Goal: Transaction & Acquisition: Purchase product/service

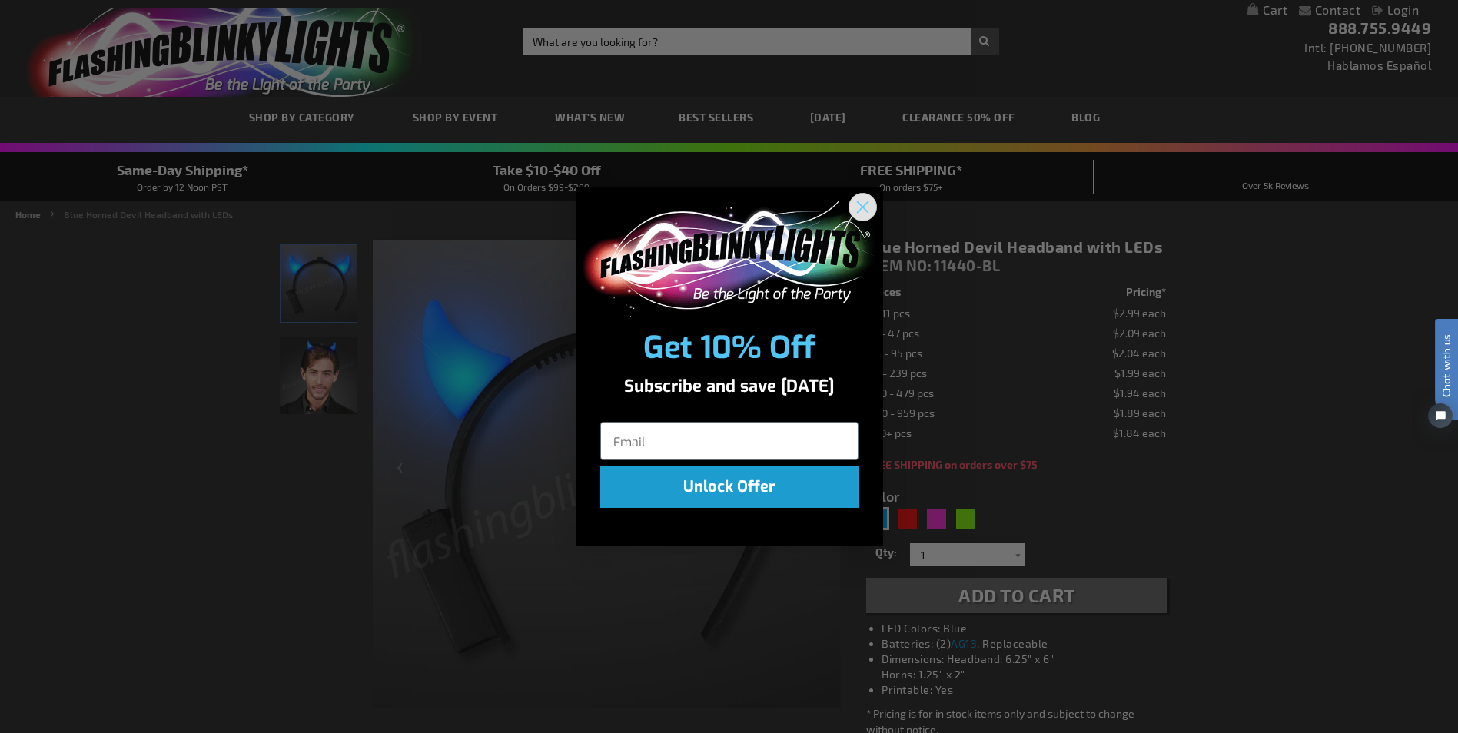
click at [867, 206] on circle "Close dialog" at bounding box center [861, 206] width 25 height 25
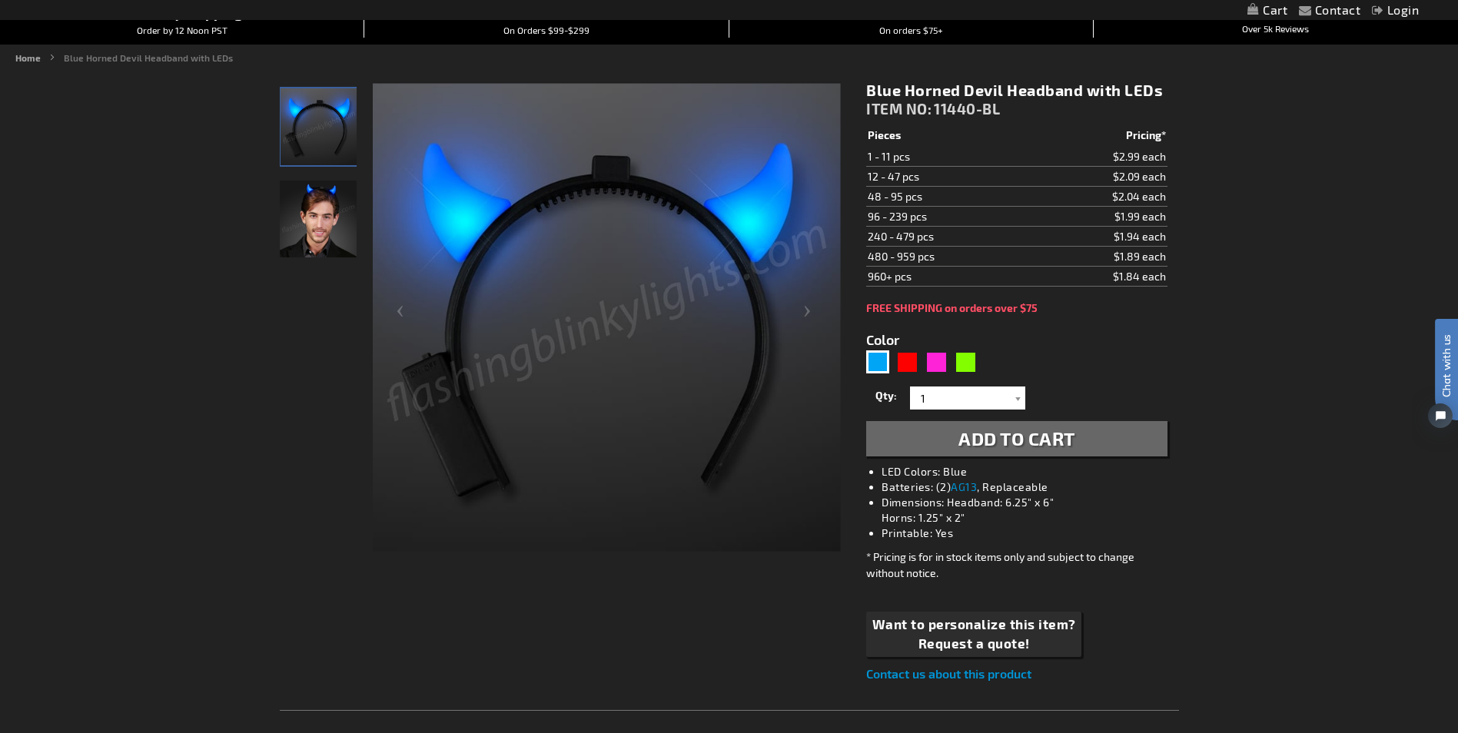
scroll to position [154, 0]
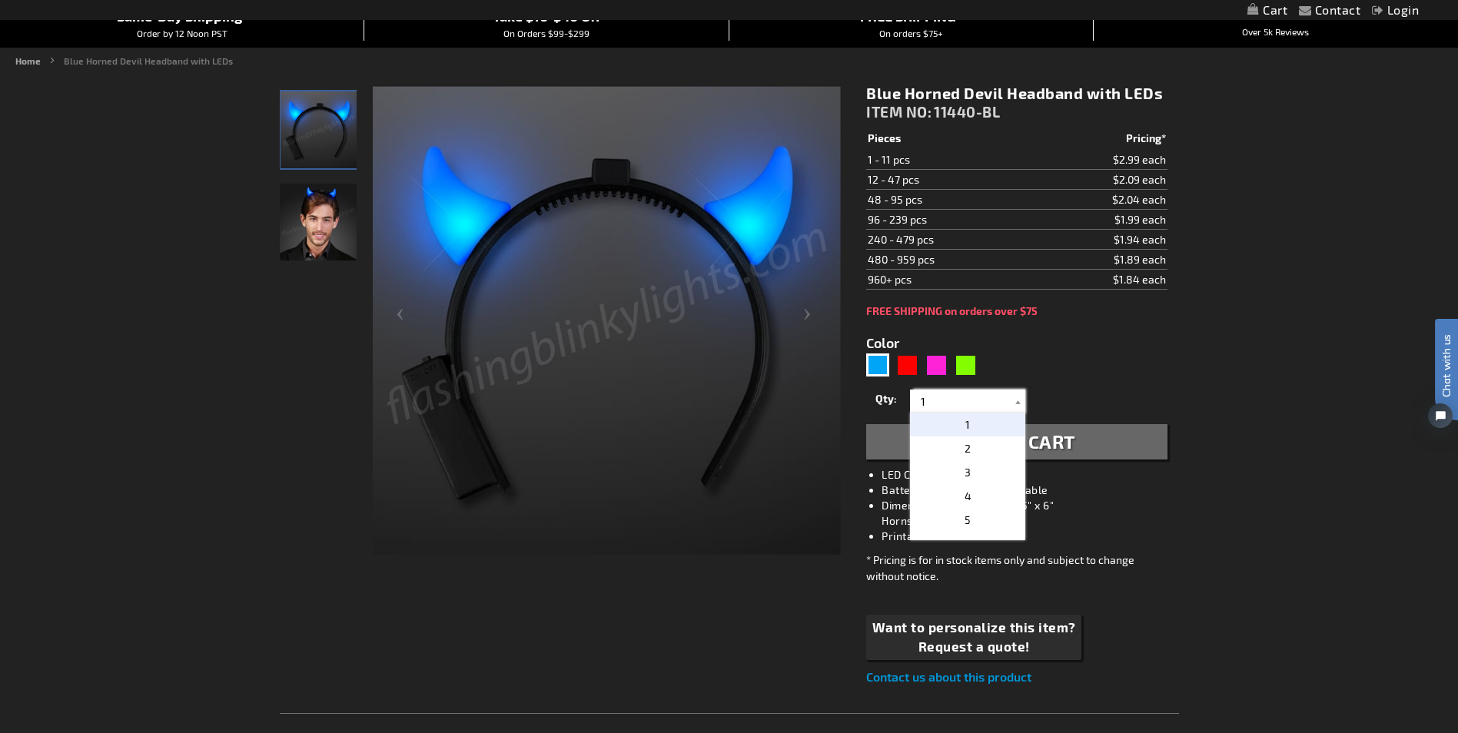
click at [938, 400] on input "1" at bounding box center [969, 401] width 111 height 23
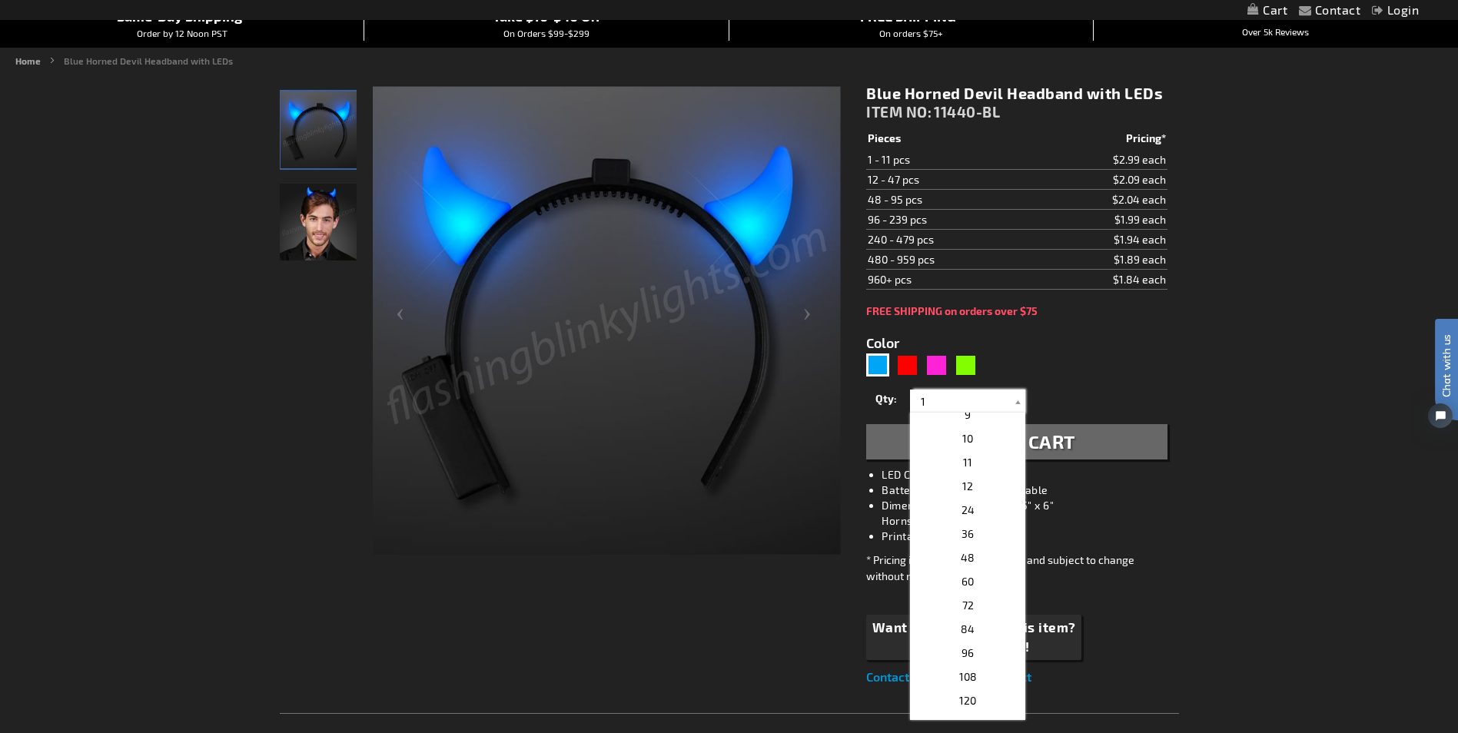
scroll to position [231, 0]
click at [962, 555] on span "60" at bounding box center [968, 551] width 12 height 13
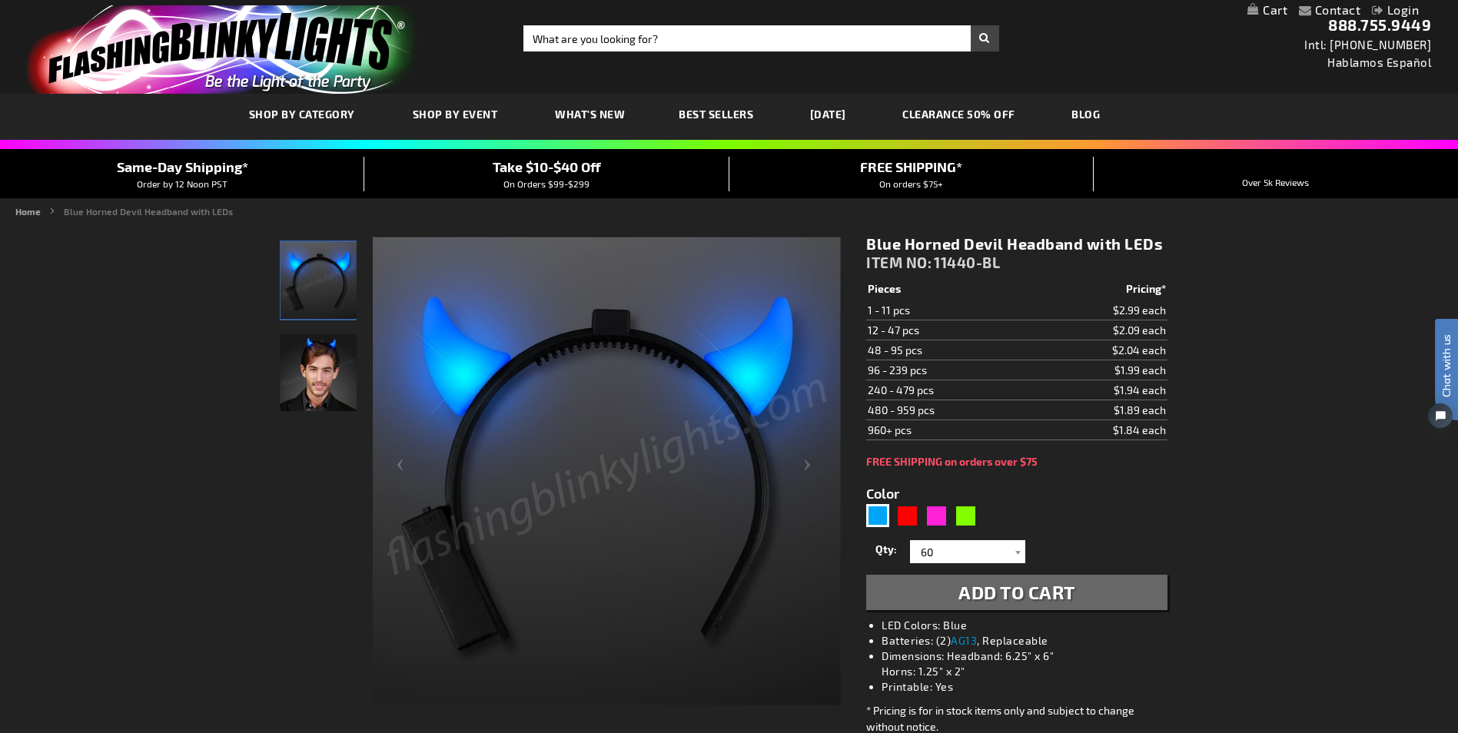
scroll to position [0, 0]
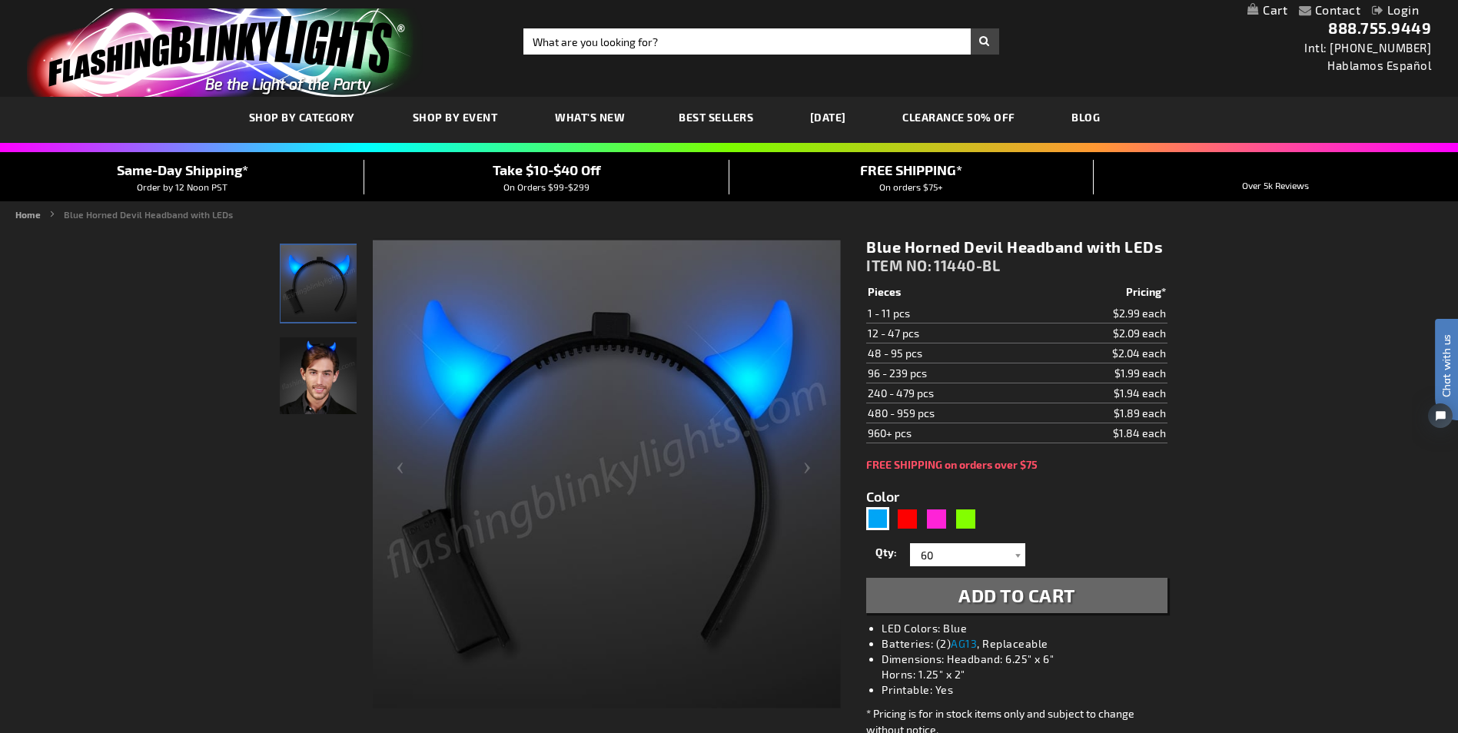
click at [886, 434] on td "960+ pcs" at bounding box center [949, 434] width 166 height 20
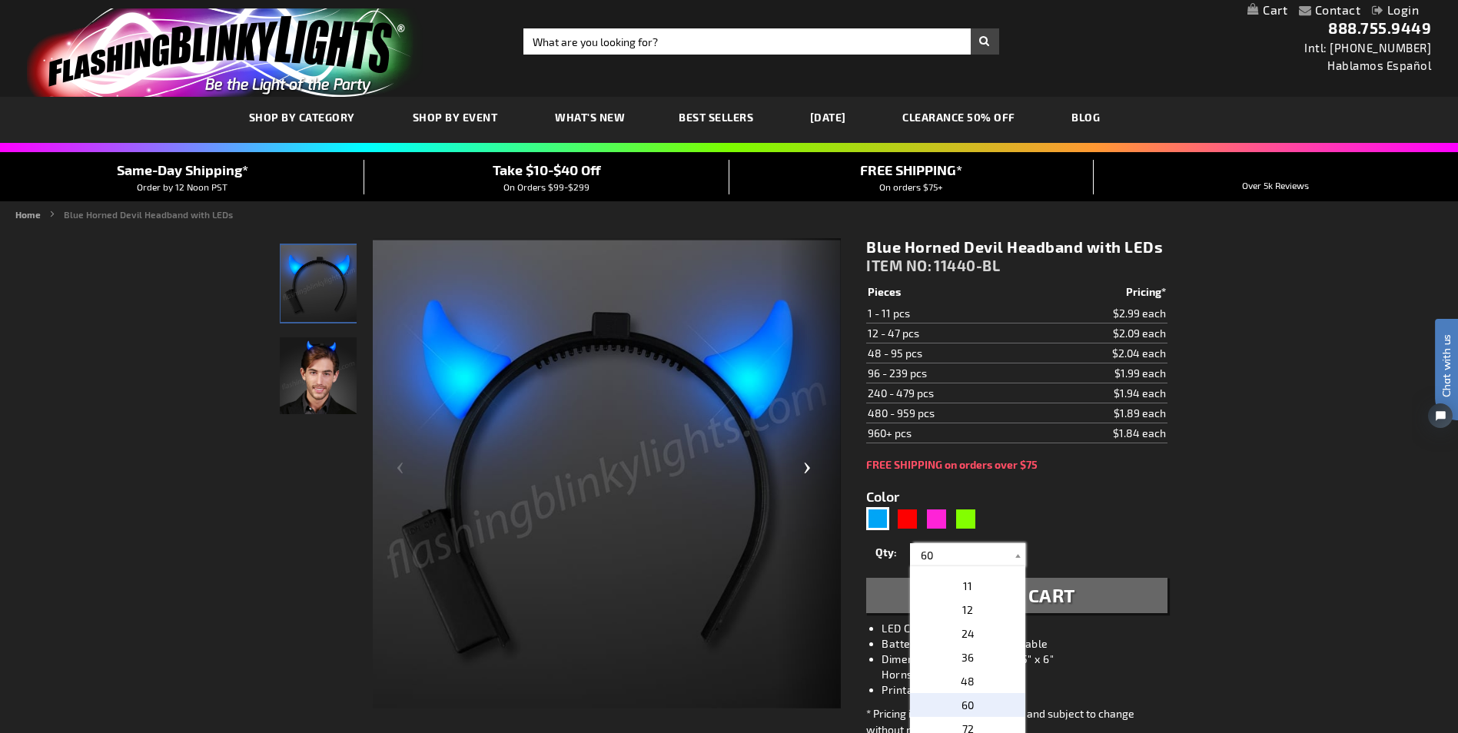
drag, startPoint x: 945, startPoint y: 556, endPoint x: 833, endPoint y: 545, distance: 112.7
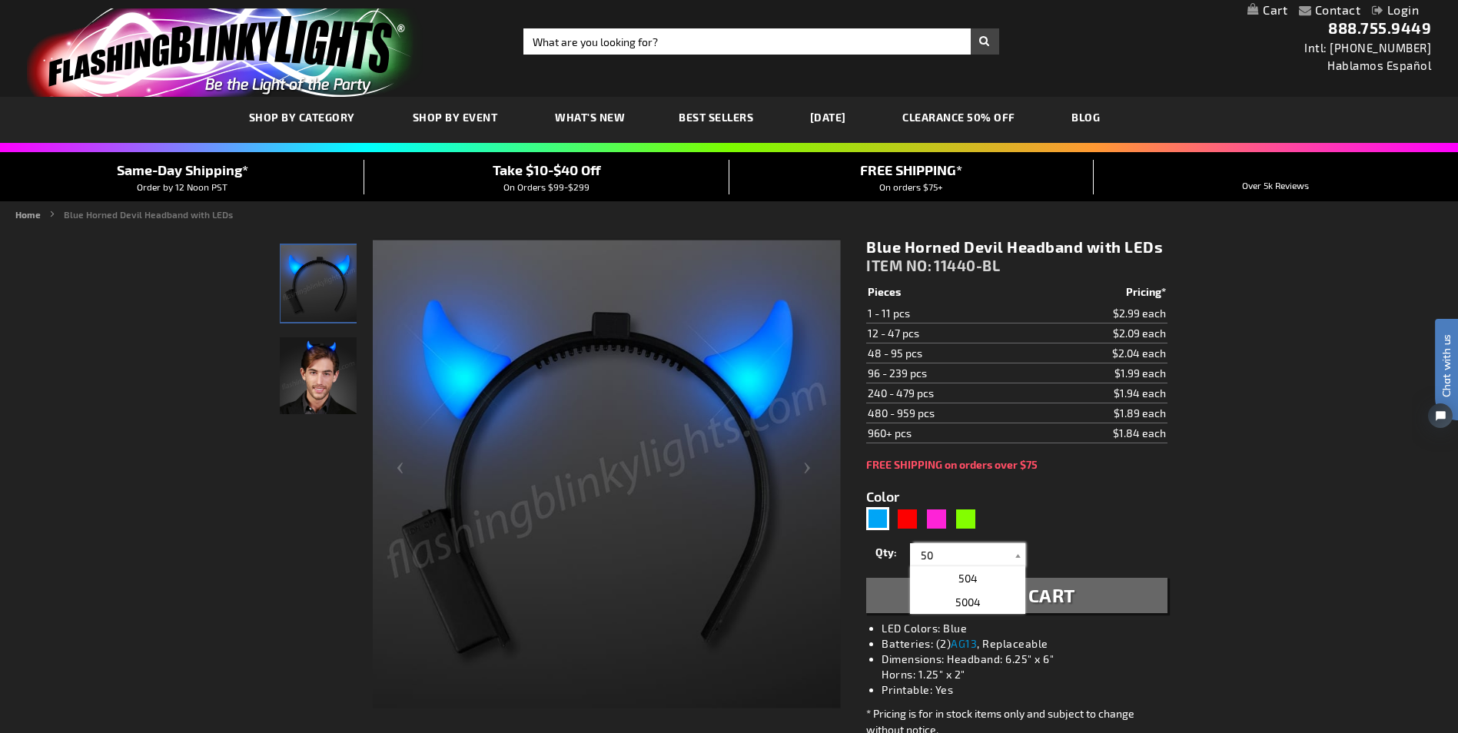
type input "50"
click at [1020, 600] on span "Add to Cart" at bounding box center [1017, 595] width 117 height 22
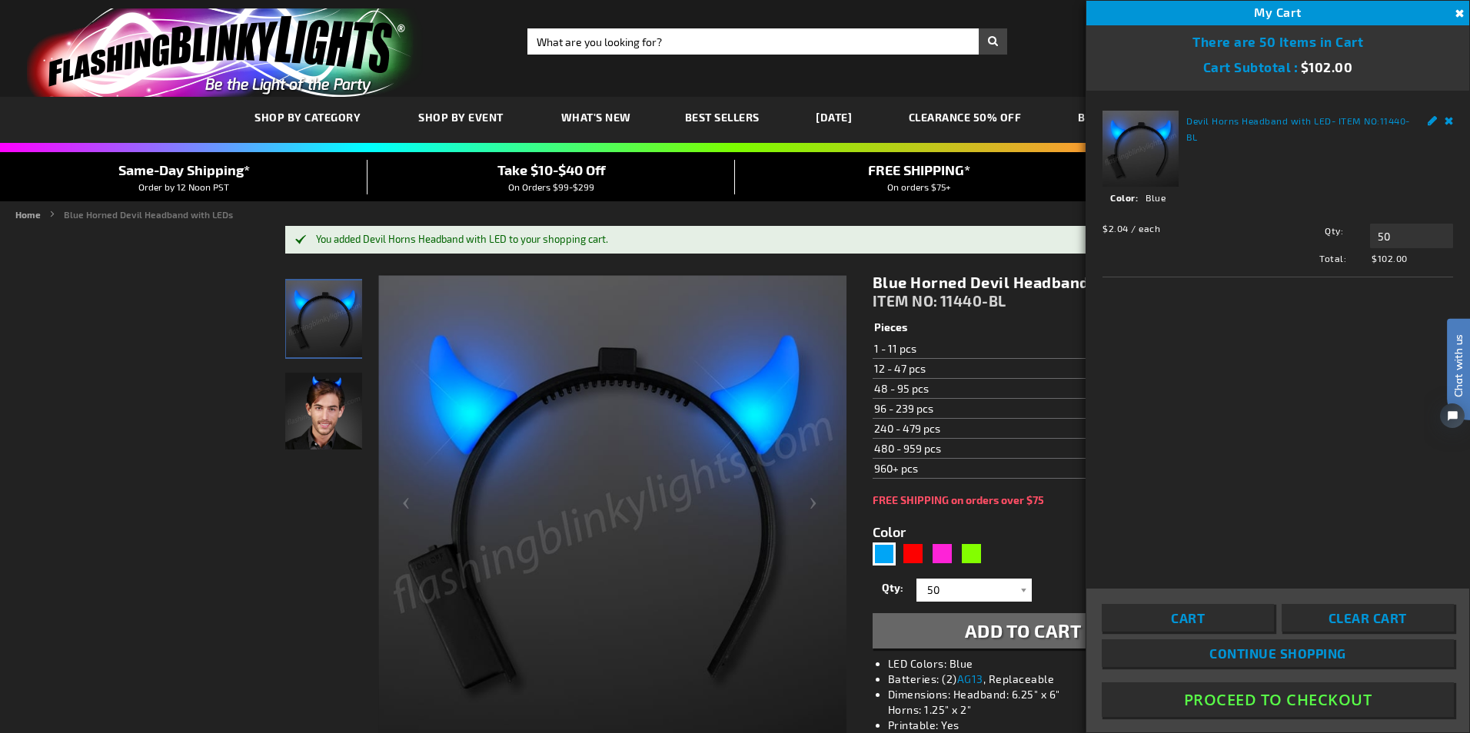
click at [1378, 622] on span "Clear Cart" at bounding box center [1367, 617] width 78 height 15
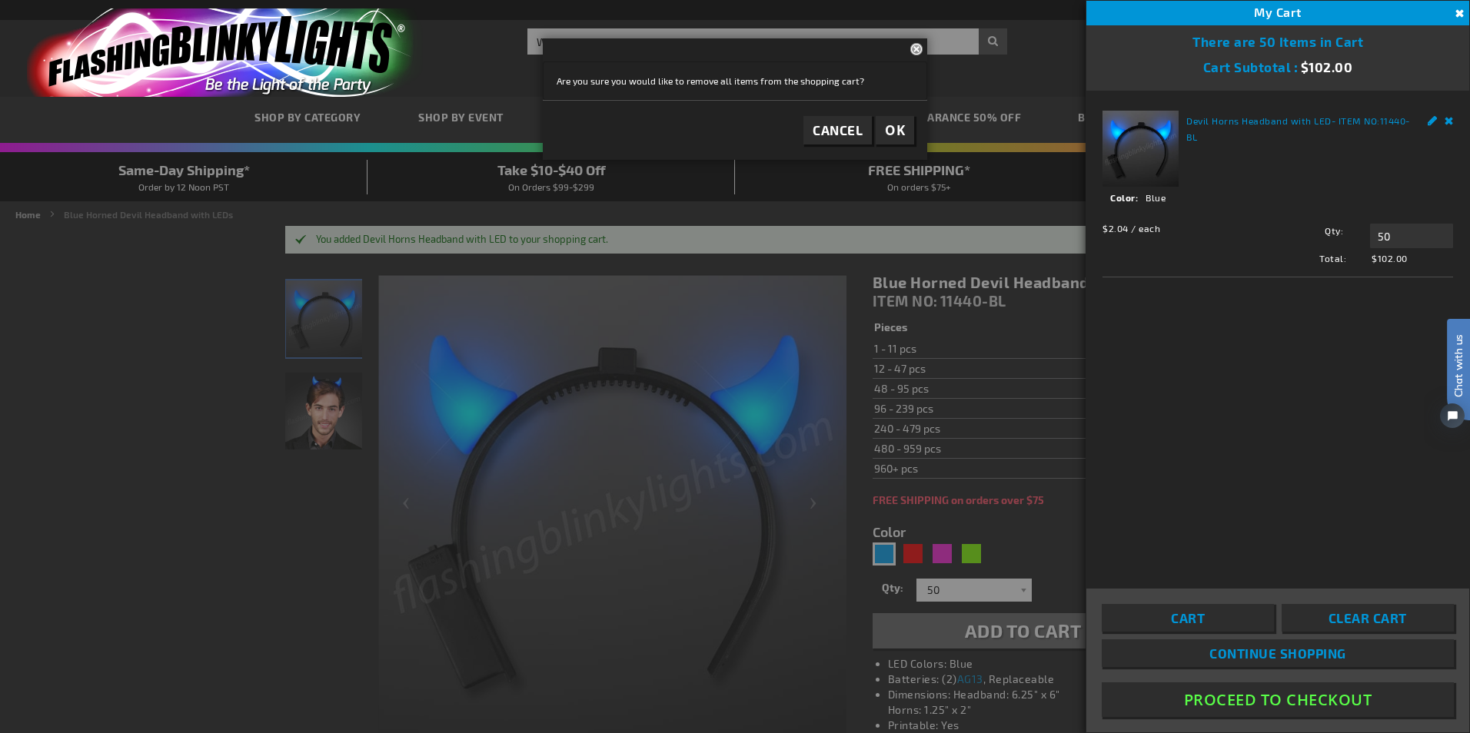
click at [899, 126] on span "OK" at bounding box center [895, 130] width 20 height 18
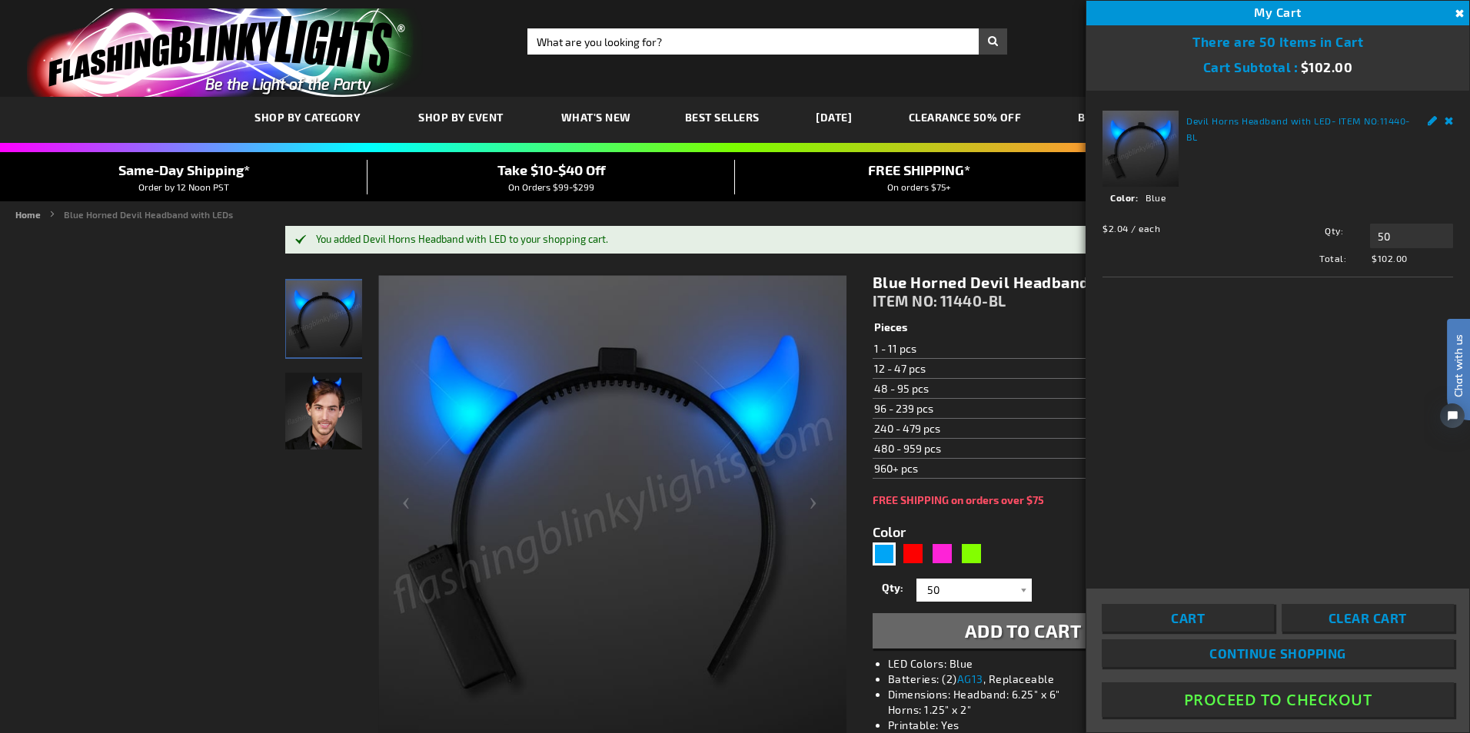
click at [1447, 118] on link "Remove" at bounding box center [1448, 119] width 9 height 16
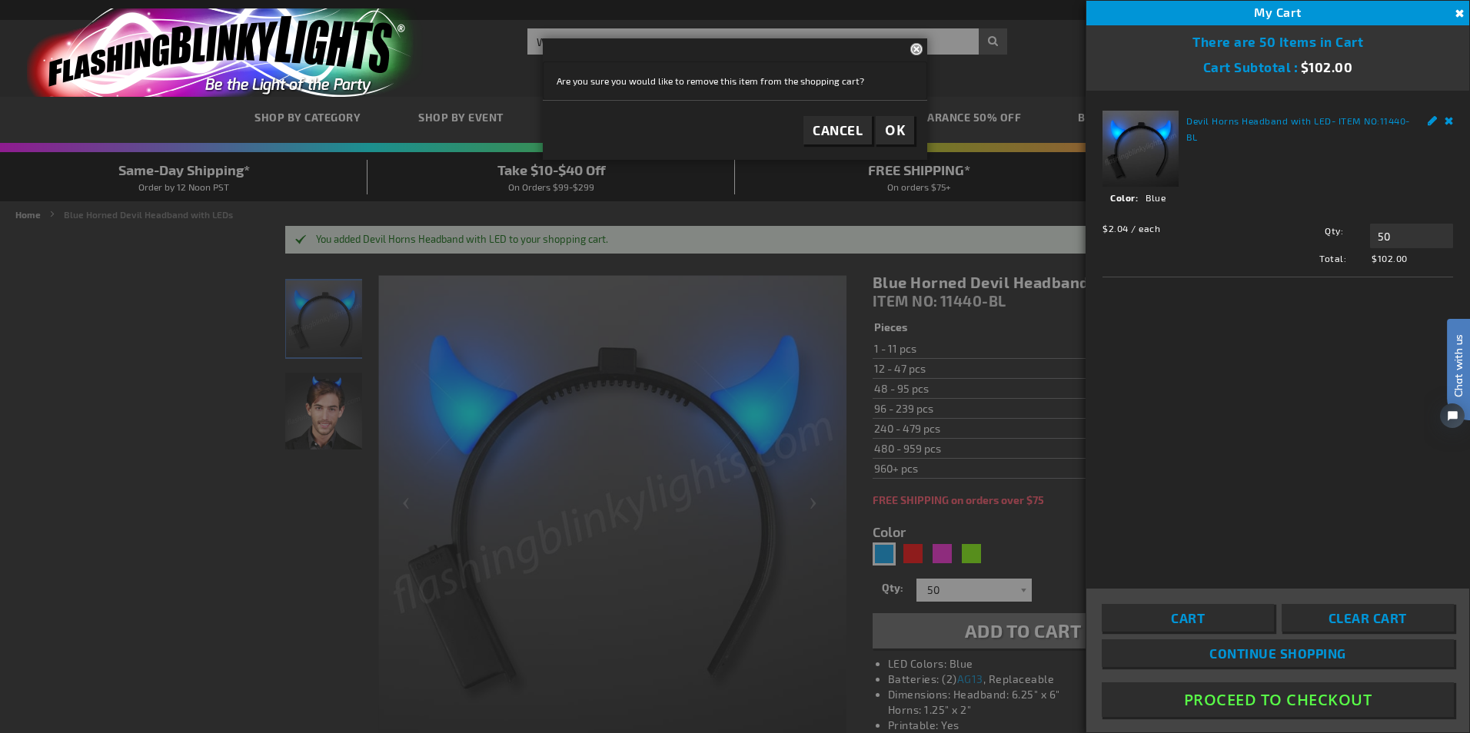
click at [900, 128] on span "OK" at bounding box center [895, 130] width 20 height 18
click at [897, 173] on span "OK" at bounding box center [895, 167] width 20 height 18
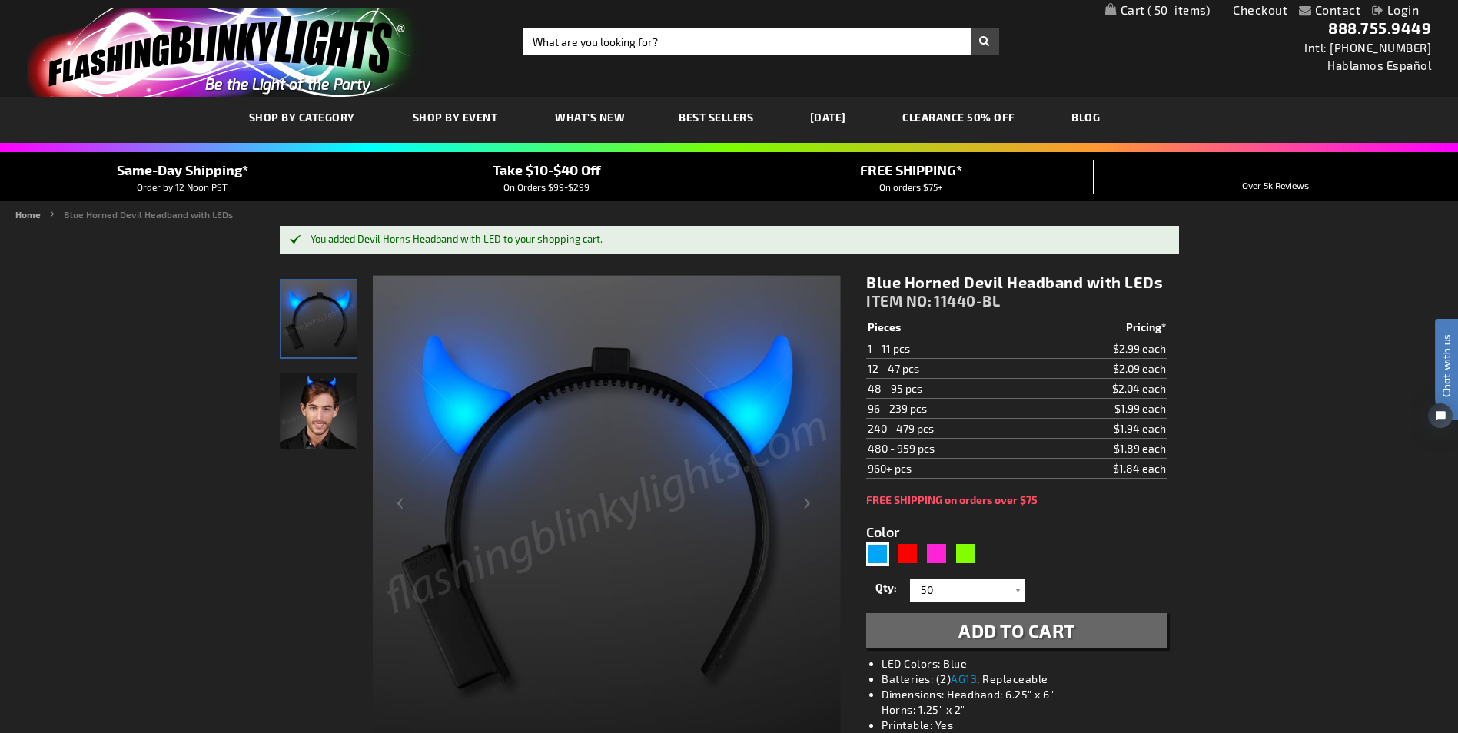
click at [1168, 12] on span "50" at bounding box center [1179, 10] width 63 height 14
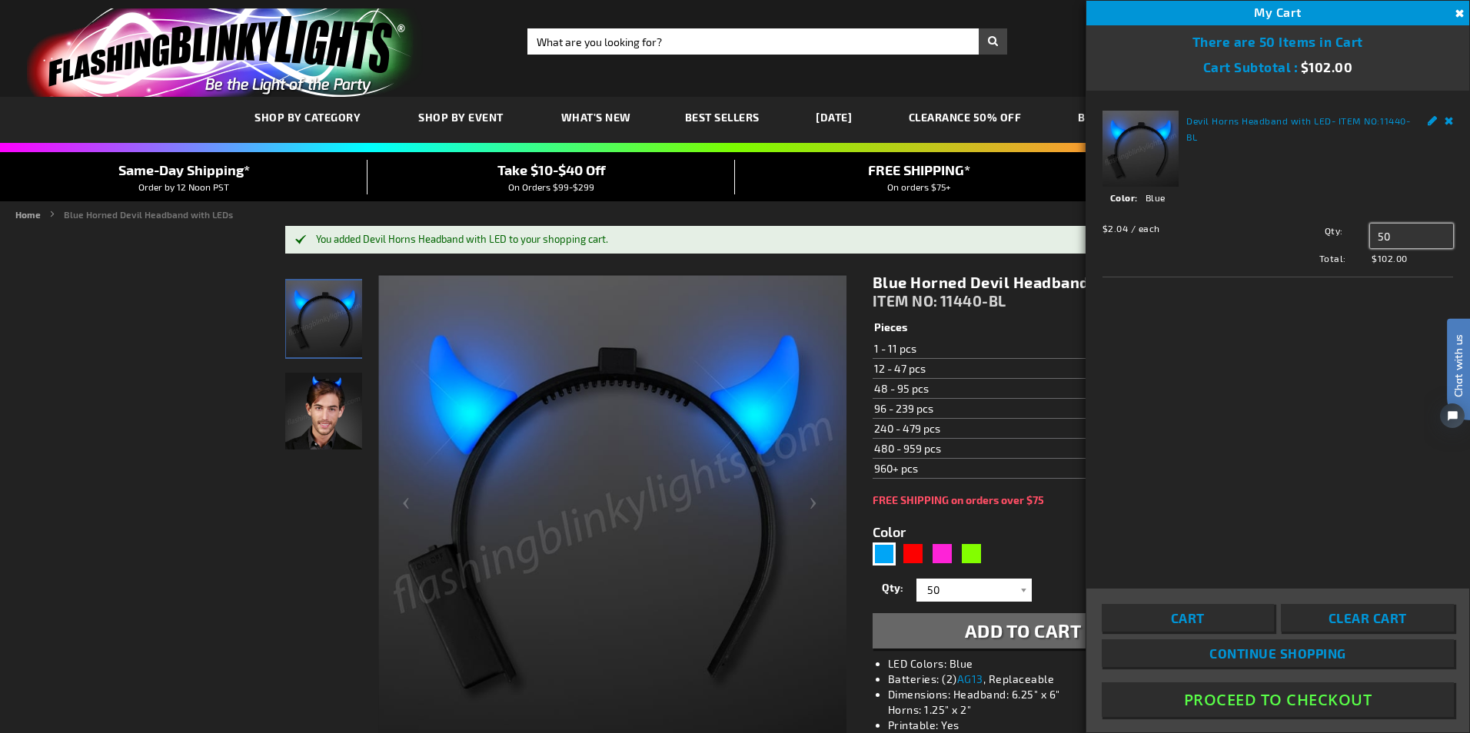
drag, startPoint x: 1404, startPoint y: 239, endPoint x: 1343, endPoint y: 238, distance: 61.5
click at [1343, 238] on div "Qty 50 Update" at bounding box center [1356, 236] width 193 height 25
type input "40"
click at [1406, 270] on span "Update" at bounding box center [1404, 265] width 36 height 11
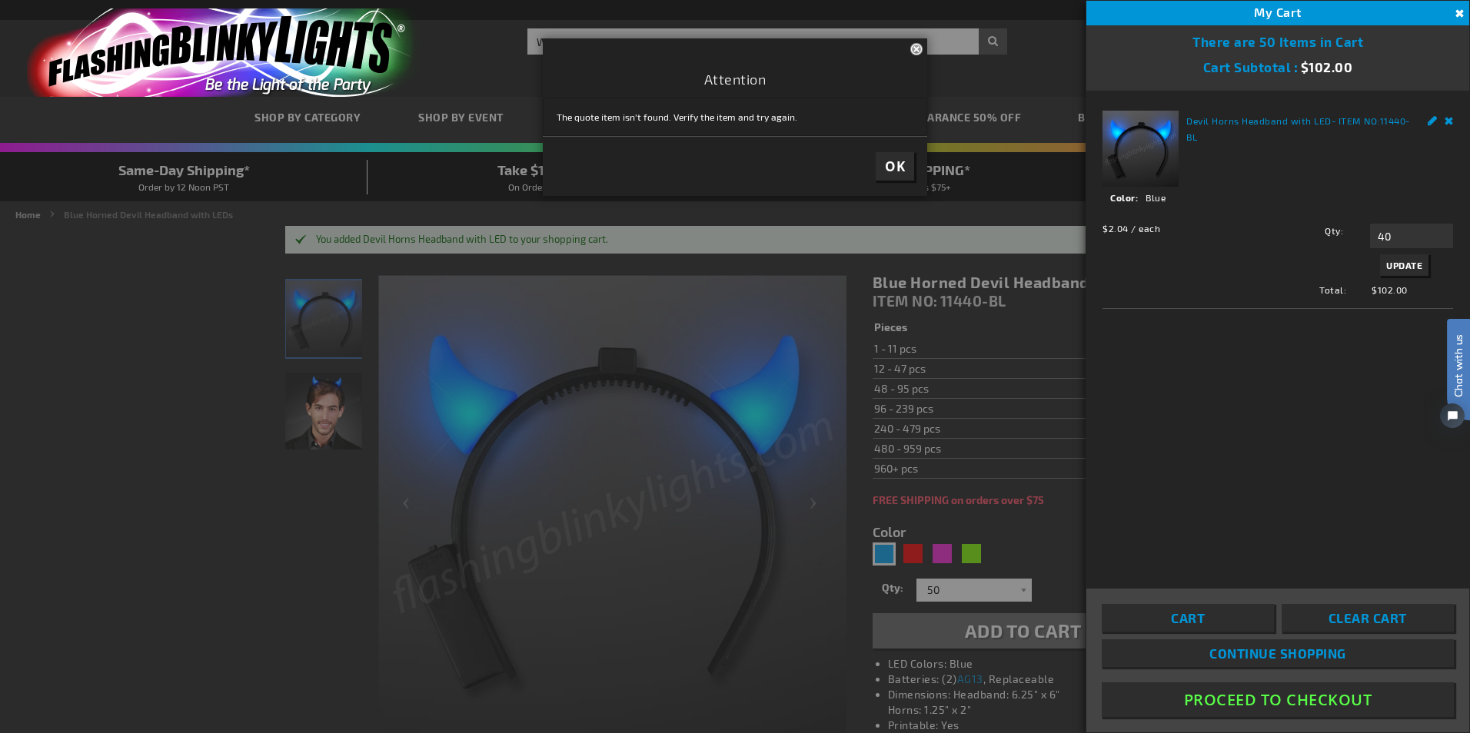
click at [889, 164] on span "OK" at bounding box center [895, 167] width 20 height 18
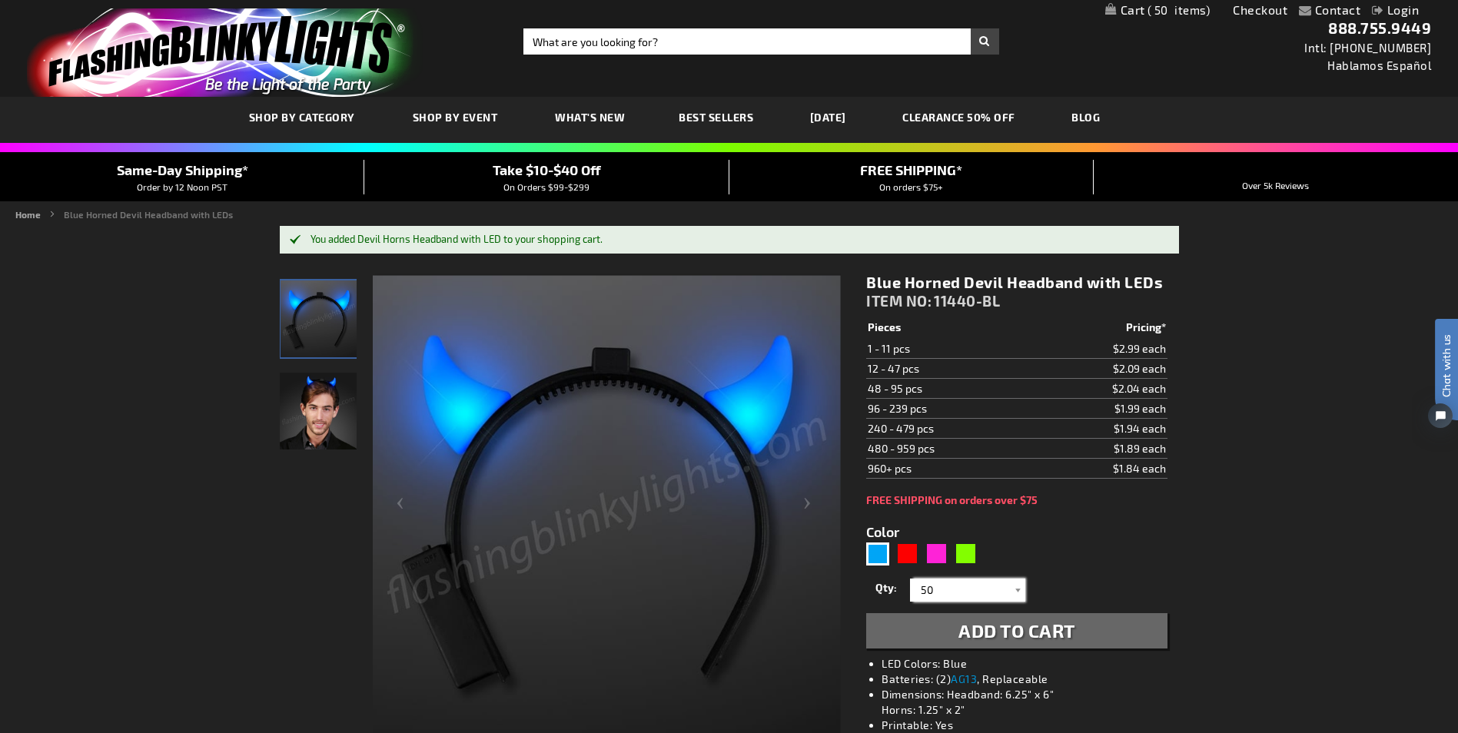
click at [1002, 584] on input "50" at bounding box center [969, 590] width 111 height 23
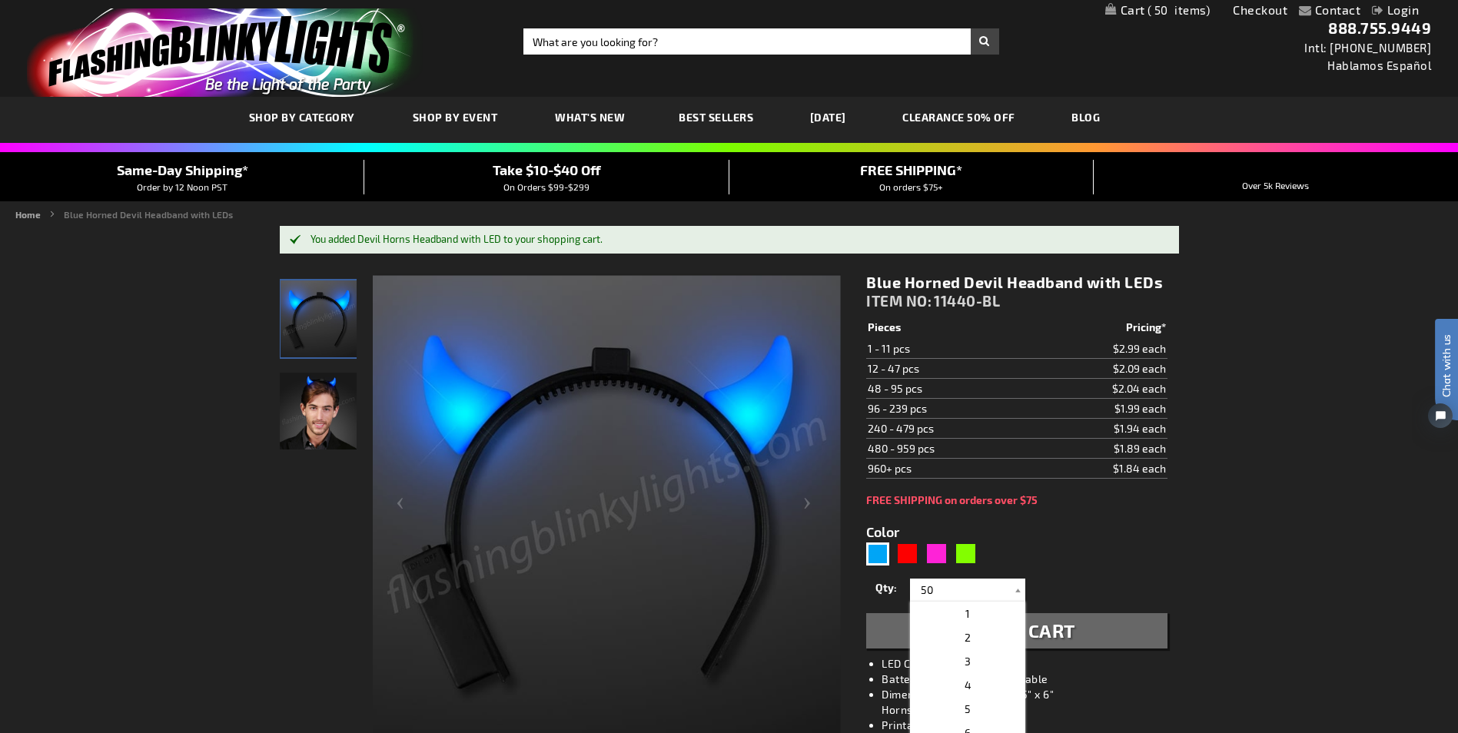
click at [1183, 8] on span "50" at bounding box center [1179, 10] width 63 height 14
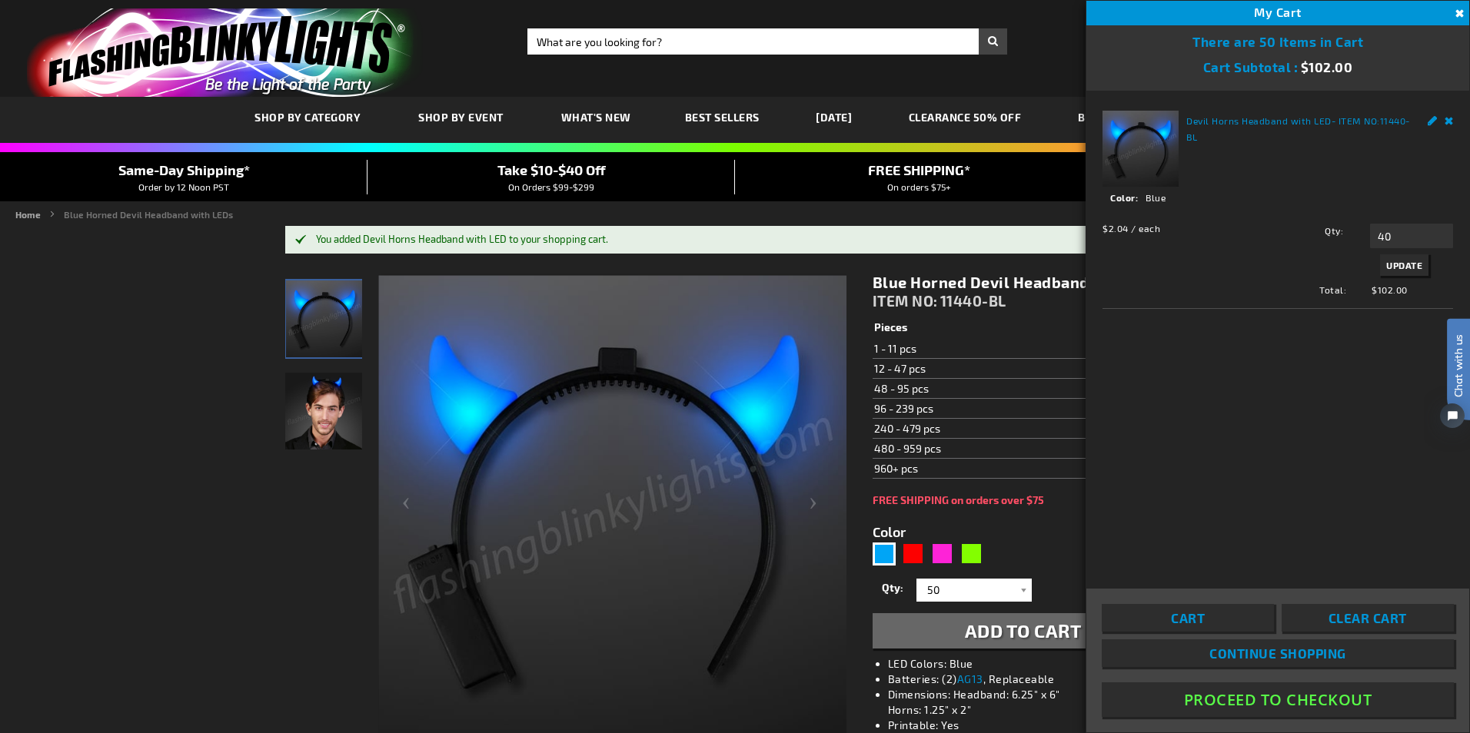
click at [1337, 613] on span "Clear Cart" at bounding box center [1367, 617] width 78 height 15
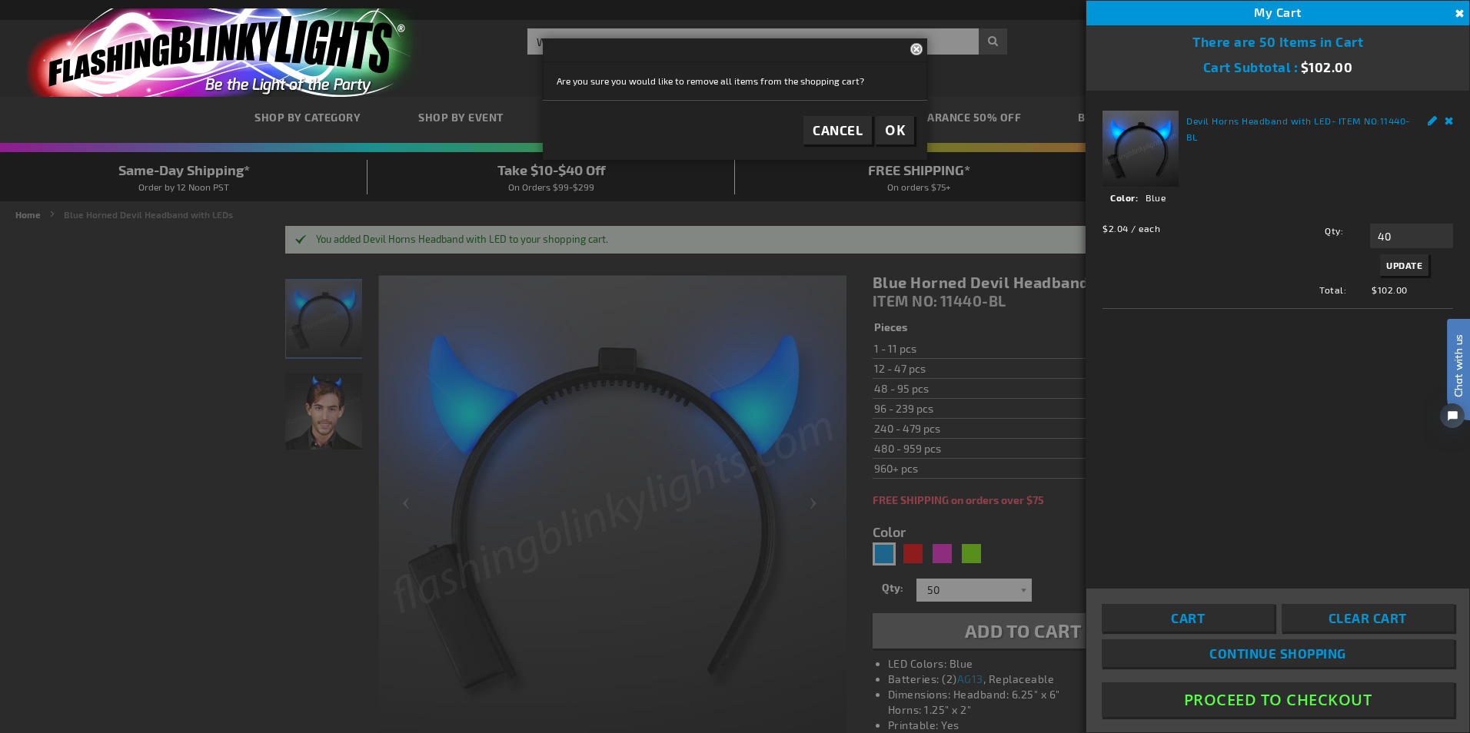
click at [905, 130] on button "OK" at bounding box center [895, 130] width 38 height 28
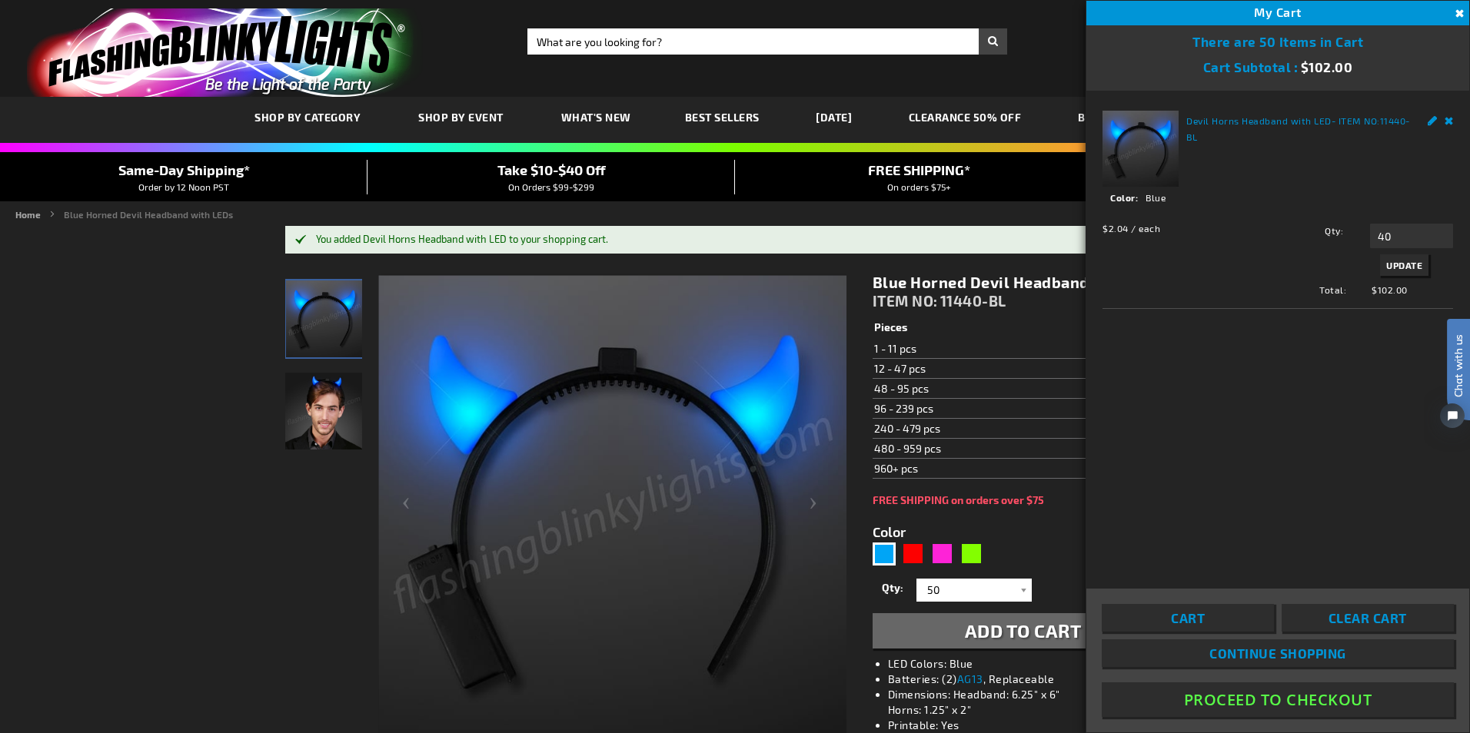
click at [1337, 623] on span "Clear Cart" at bounding box center [1367, 617] width 78 height 15
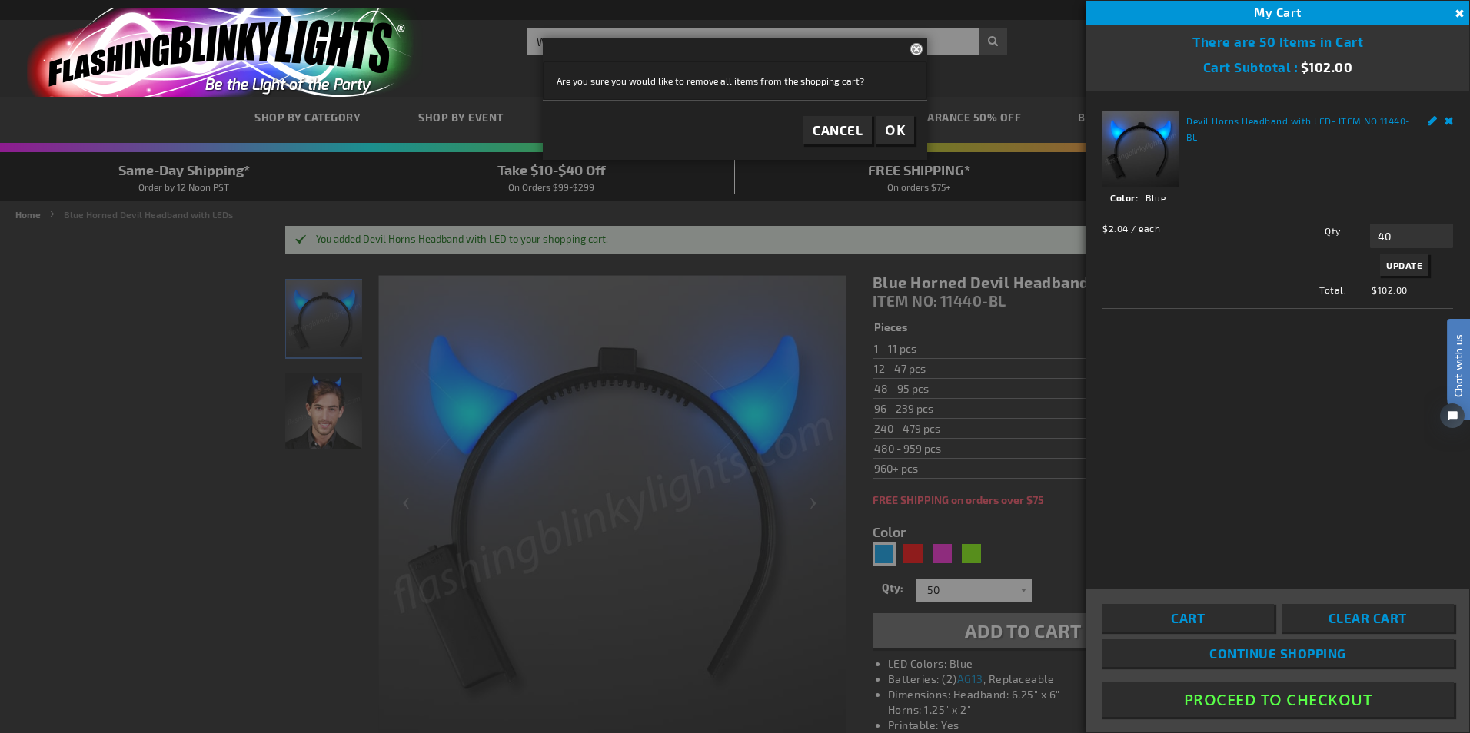
click at [892, 129] on span "OK" at bounding box center [895, 130] width 20 height 18
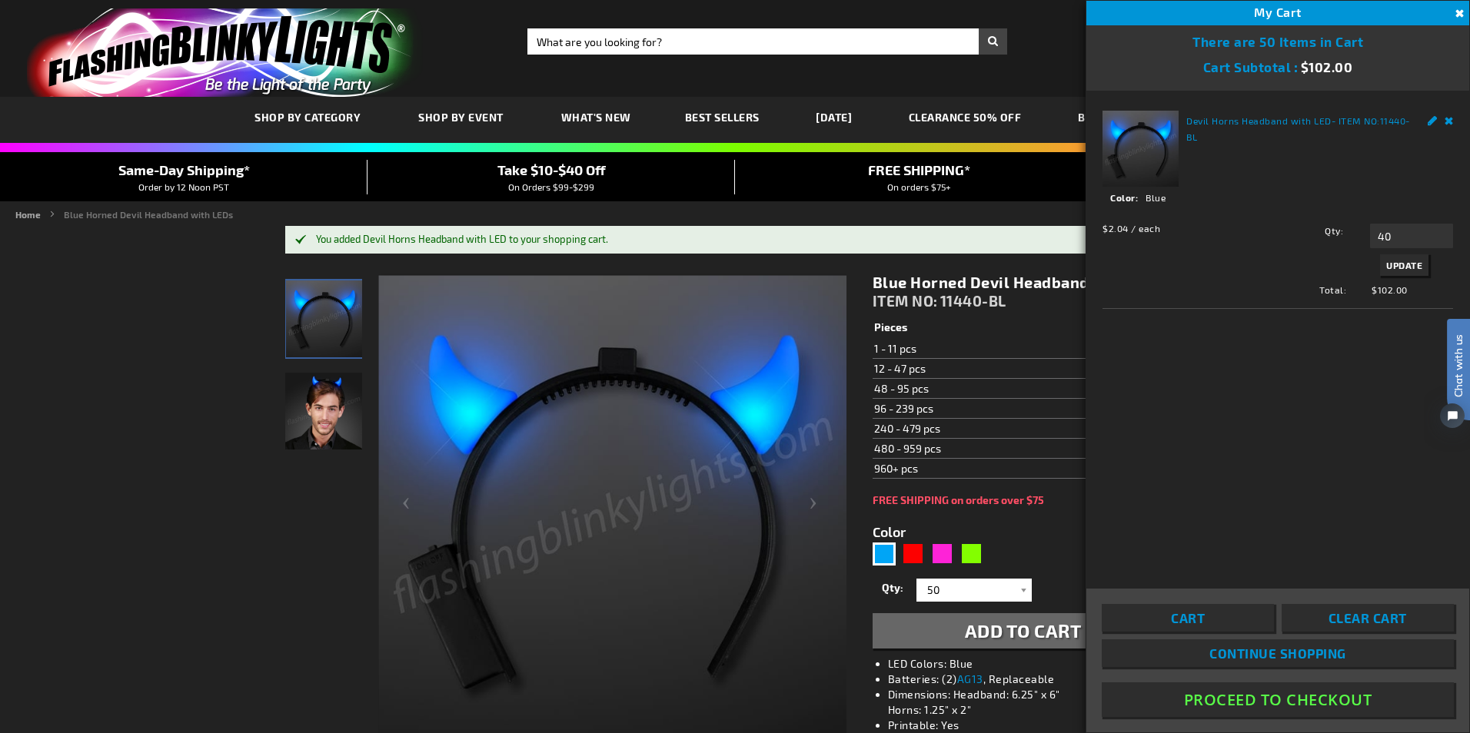
click at [1062, 548] on form "Color 5629 Qty 1 2 3 4 5 6 7 8 9 10 11 1" at bounding box center [1022, 578] width 301 height 142
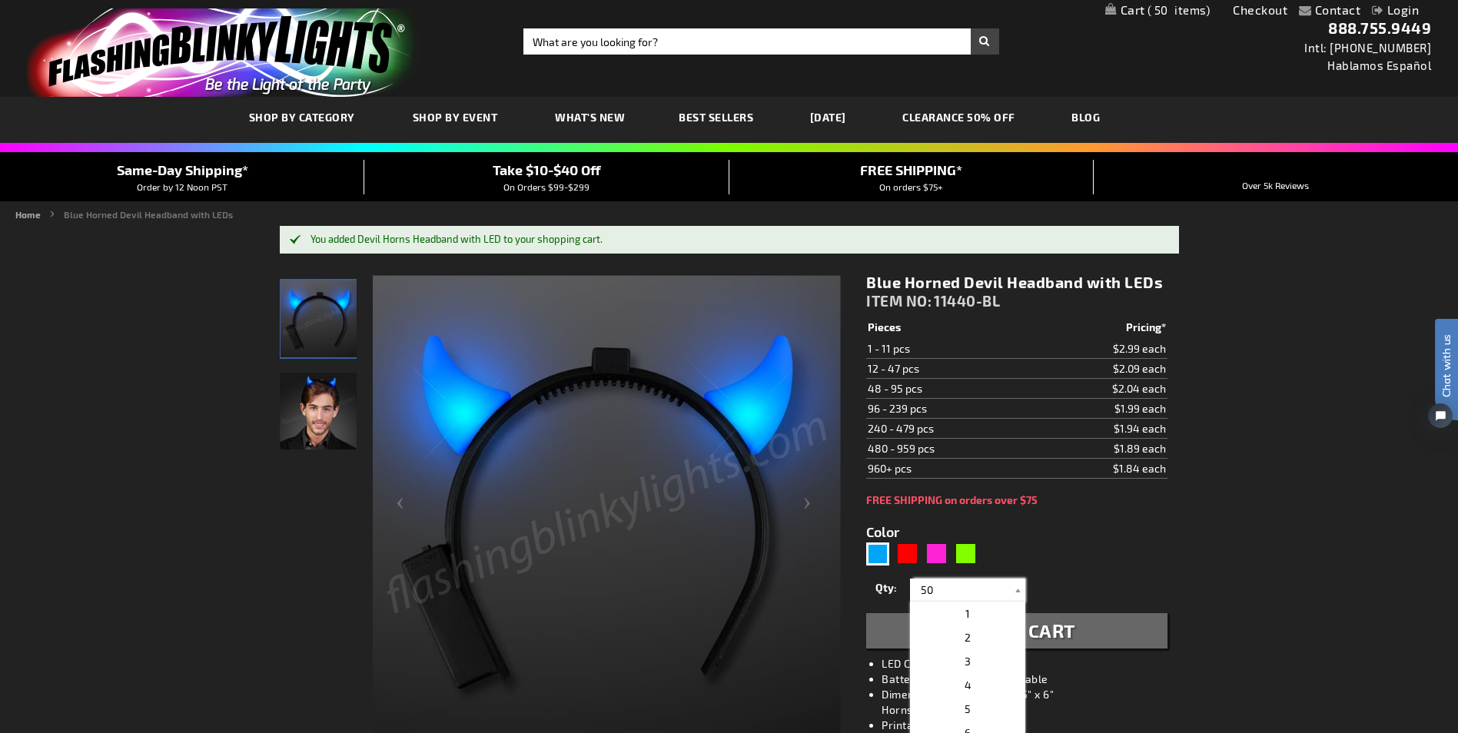
drag, startPoint x: 943, startPoint y: 580, endPoint x: 886, endPoint y: 587, distance: 57.3
click at [886, 587] on div "Qty 1 2 3 4 5 6 7 8 9 10 11 12 24 36 48 60 72 84 96 108 120 132 144 156 168" at bounding box center [1016, 590] width 301 height 31
click at [985, 591] on input "40" at bounding box center [969, 590] width 111 height 23
click at [1132, 586] on div "Qty 1 2 3 4 5 6 7 8 9 10 11 12 24 36 48 60 72 84 96 108 120 132 144 156 168" at bounding box center [1016, 590] width 301 height 31
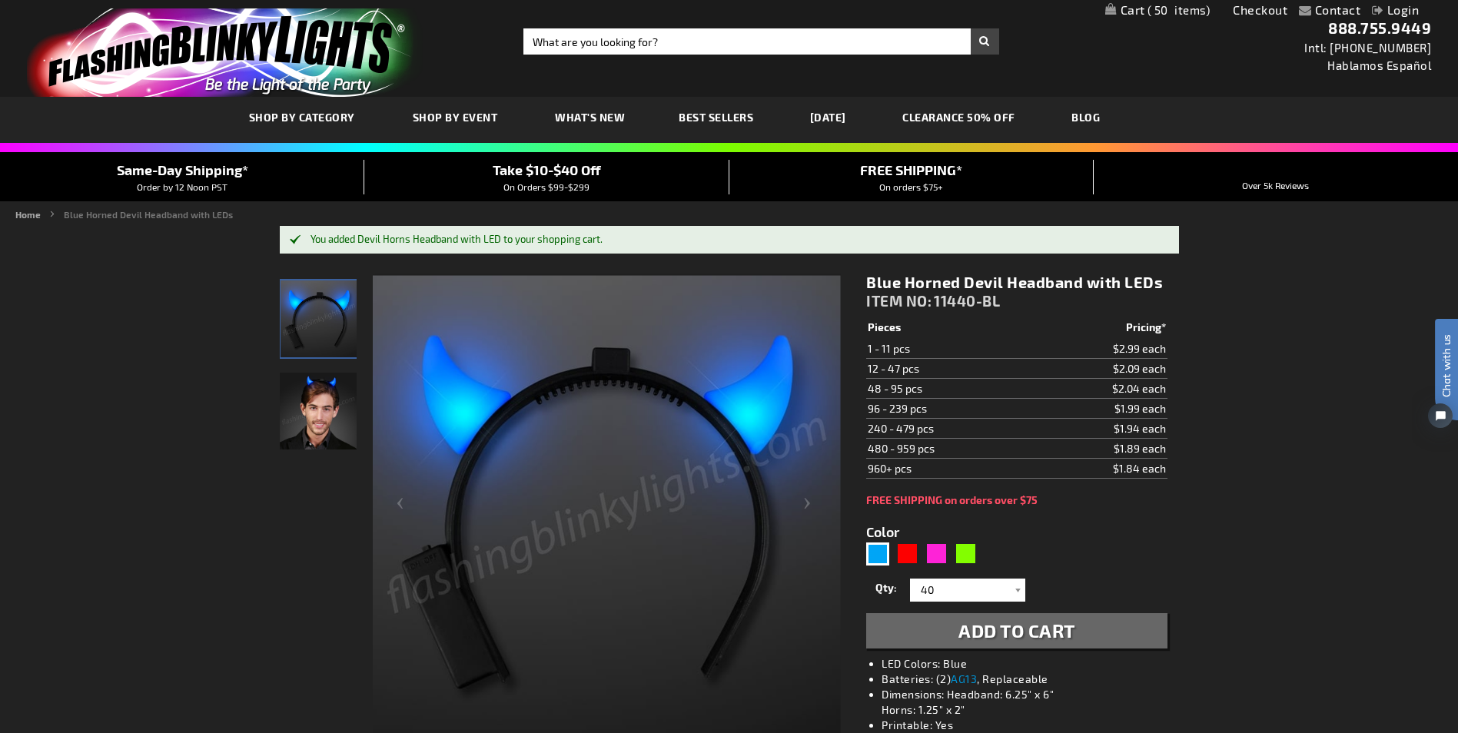
click at [1075, 631] on span "Add to Cart" at bounding box center [1017, 631] width 117 height 22
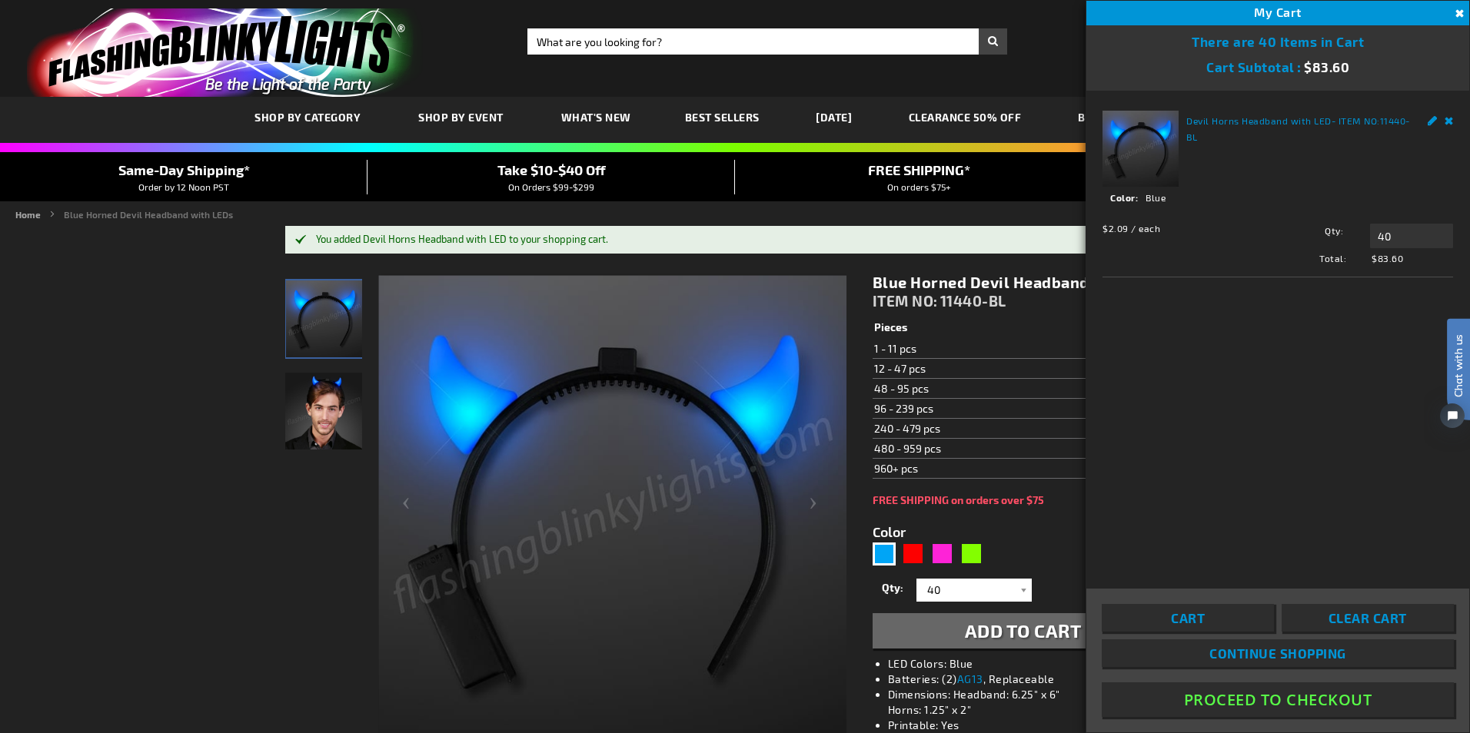
click at [1027, 50] on div "Toggle Nav Search Search × Search 888.755.9449 Intl: [PHONE_NUMBER] Hablamos Es…" at bounding box center [735, 48] width 1470 height 97
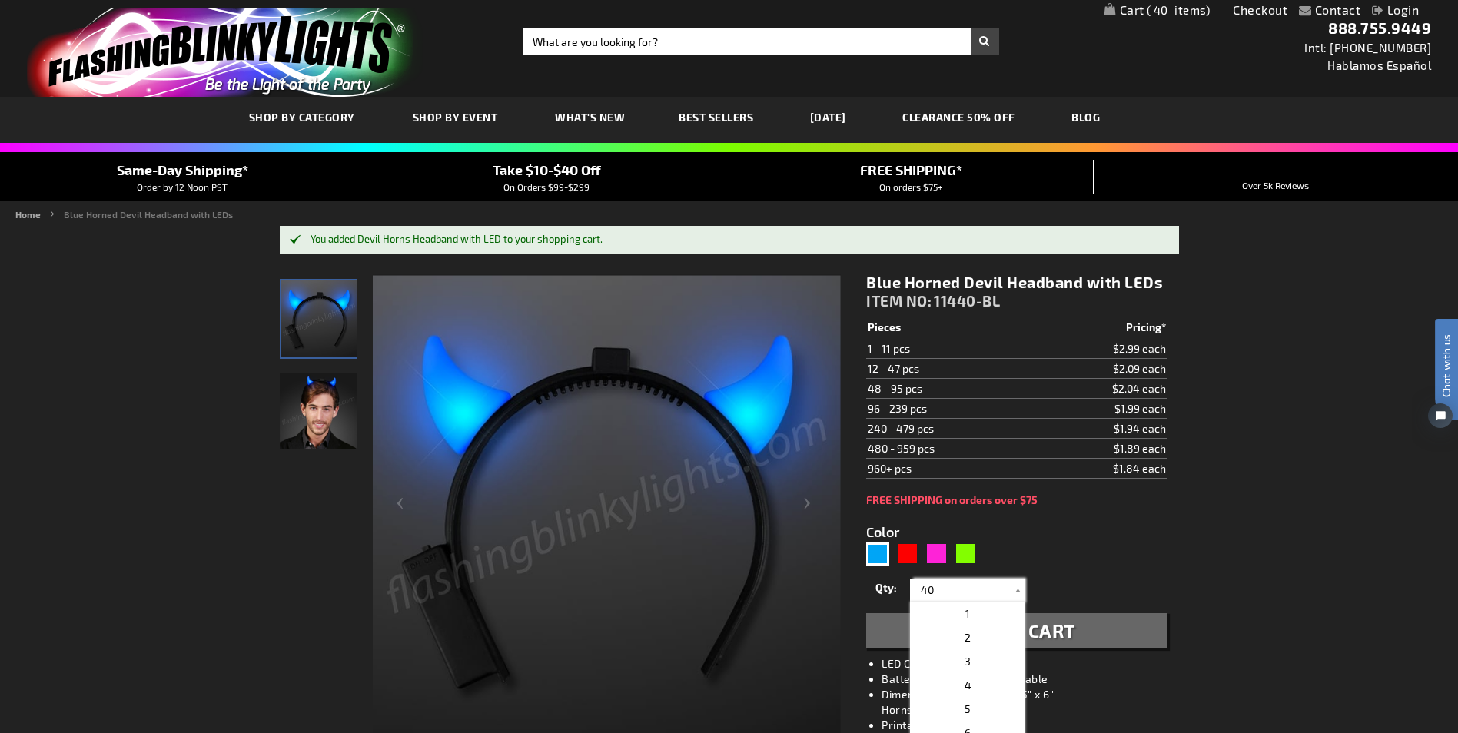
drag, startPoint x: 940, startPoint y: 589, endPoint x: 897, endPoint y: 586, distance: 43.2
click at [897, 586] on div "Qty 1 2 3 4 5 6 7 8 9 10 11 12 24 36 48 60 72 84 96 108 120 132 144 156 168" at bounding box center [1016, 590] width 301 height 31
type input "20"
click at [1106, 547] on form "Color 5629 Qty 1 2 3 4 5 6 7 8 9 10 11 1" at bounding box center [1016, 578] width 301 height 142
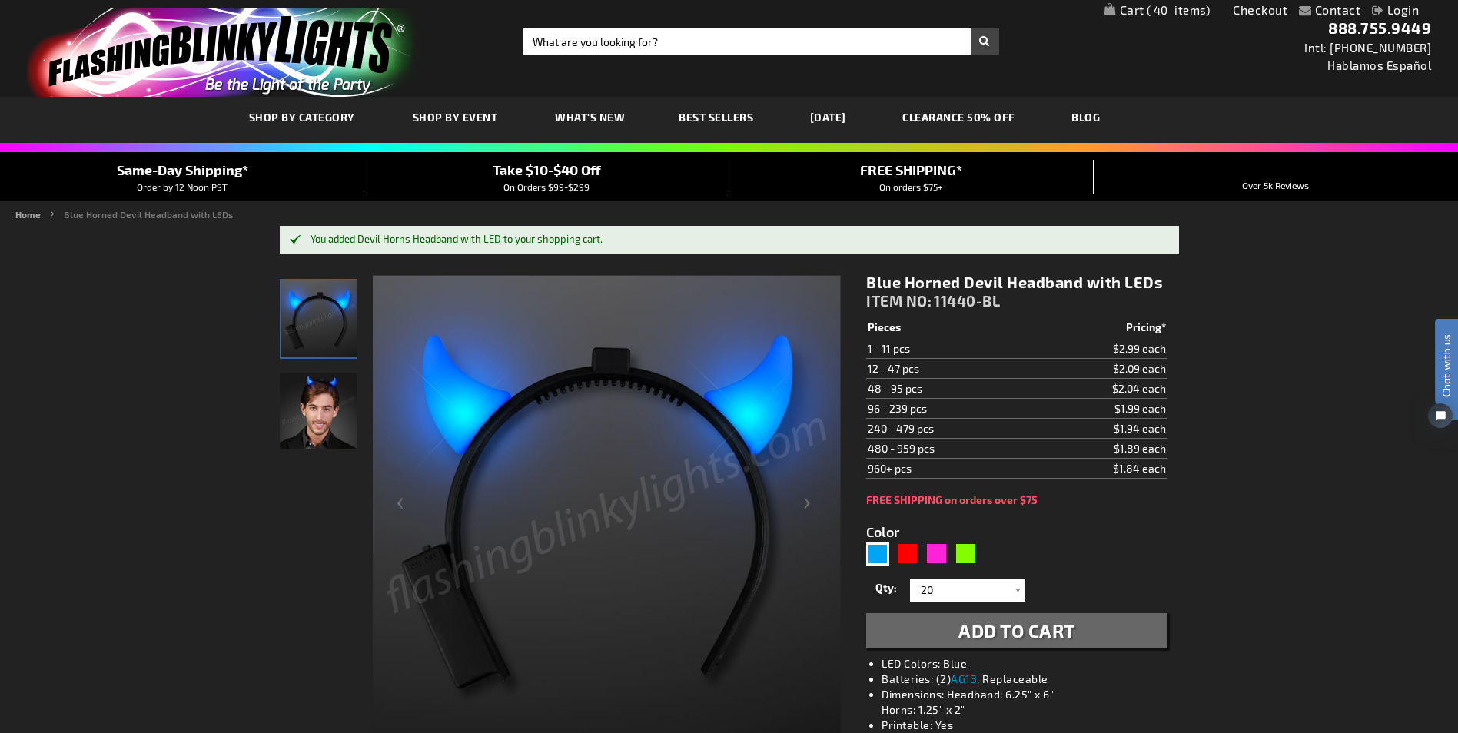
click at [1014, 631] on span "Add to Cart" at bounding box center [1017, 631] width 117 height 22
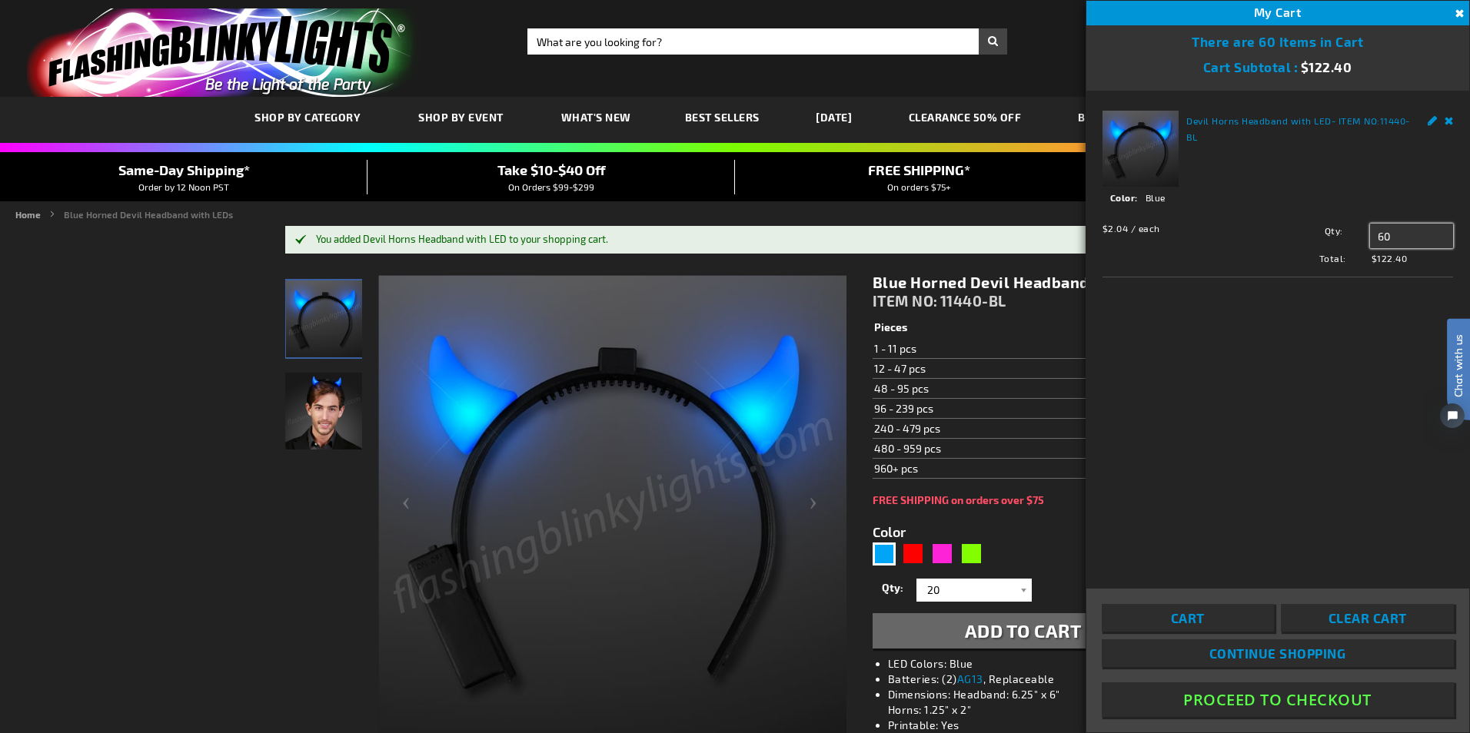
drag, startPoint x: 1398, startPoint y: 238, endPoint x: 1341, endPoint y: 244, distance: 56.5
click at [1335, 245] on div "Qty 60 Update" at bounding box center [1356, 236] width 193 height 25
type input "4"
type input "20"
click at [1380, 258] on div "Qty 20 Update" at bounding box center [1356, 252] width 193 height 56
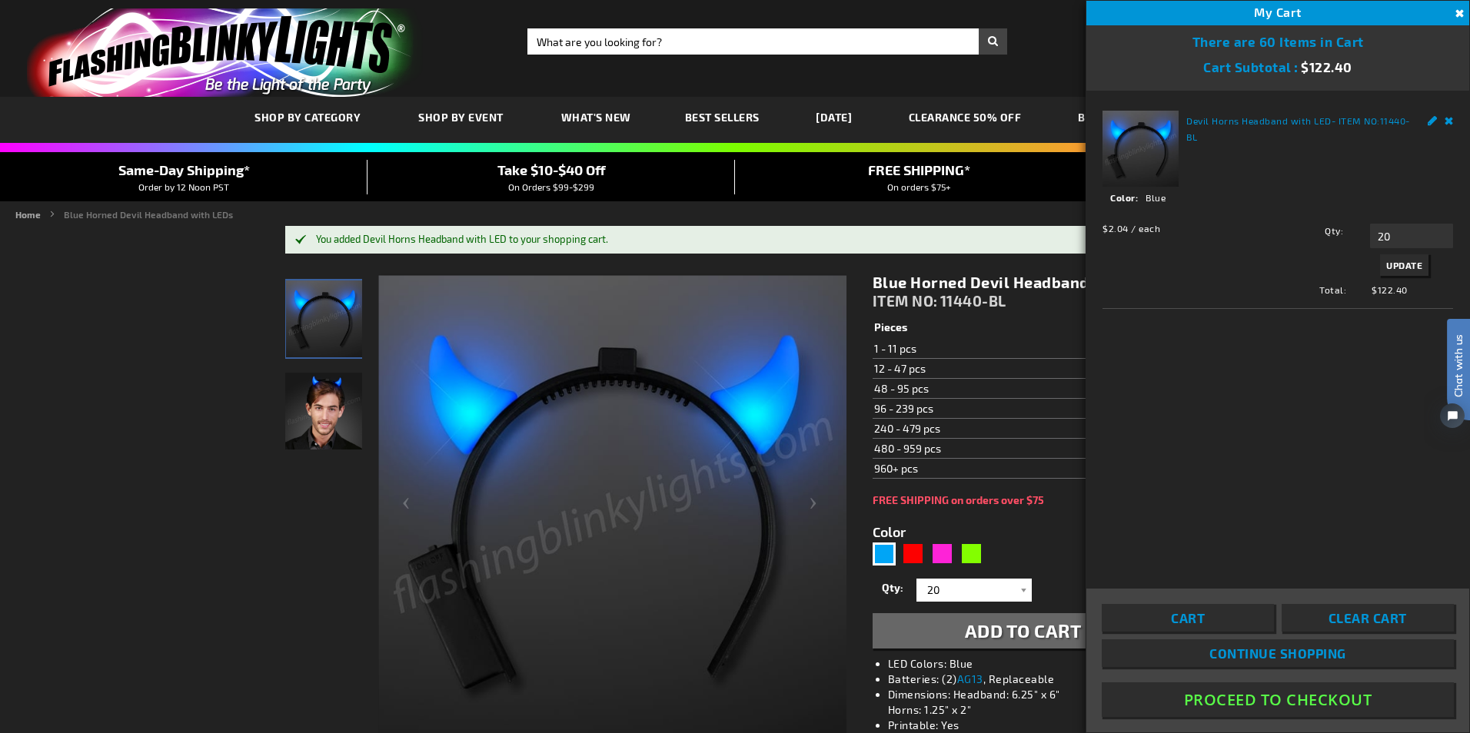
drag, startPoint x: 1380, startPoint y: 258, endPoint x: 1392, endPoint y: 271, distance: 18.5
click at [1392, 271] on button "Update" at bounding box center [1404, 265] width 48 height 22
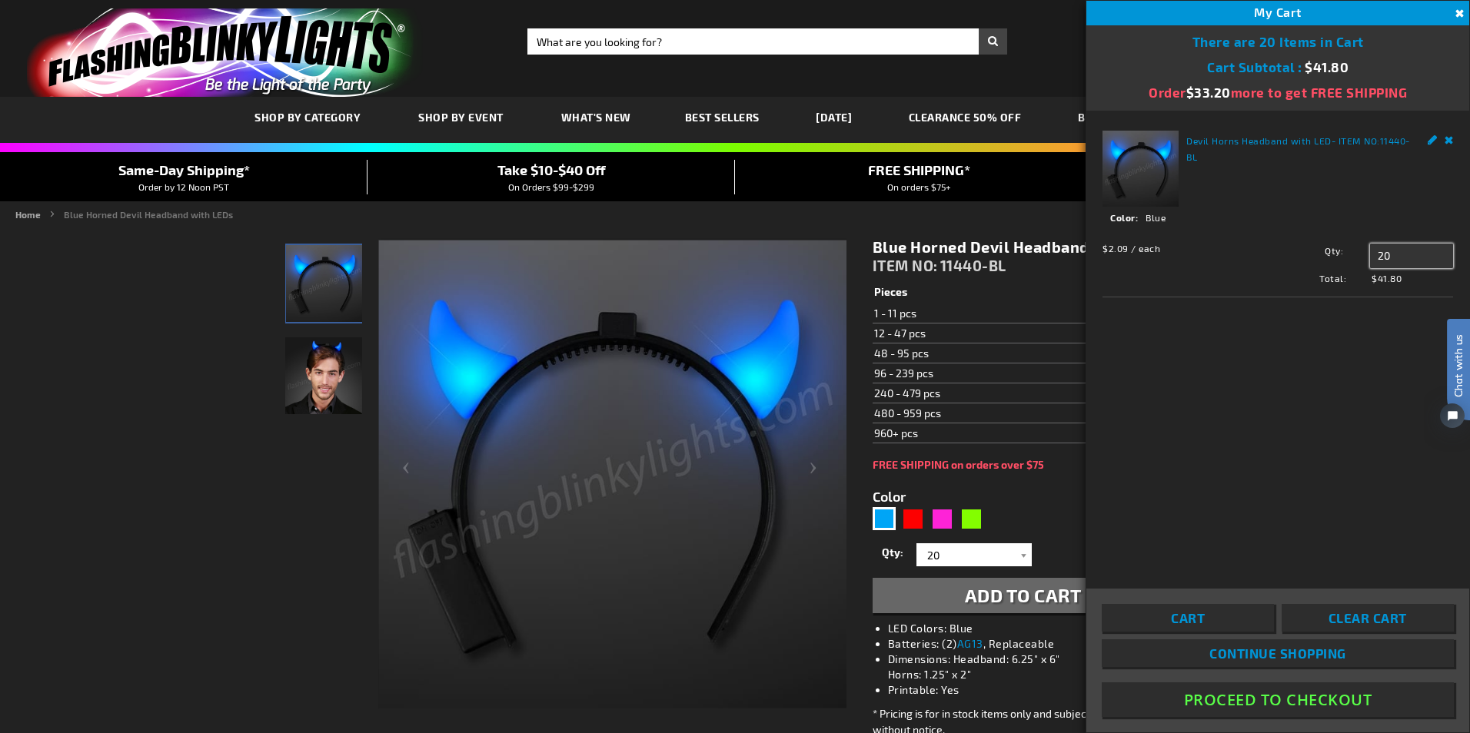
drag, startPoint x: 1395, startPoint y: 254, endPoint x: 1359, endPoint y: 260, distance: 36.5
click at [1359, 260] on div "Qty 20 Update" at bounding box center [1356, 256] width 193 height 25
type input "30"
click at [1406, 288] on span "Update" at bounding box center [1404, 285] width 36 height 11
drag, startPoint x: 1398, startPoint y: 255, endPoint x: 1356, endPoint y: 261, distance: 42.7
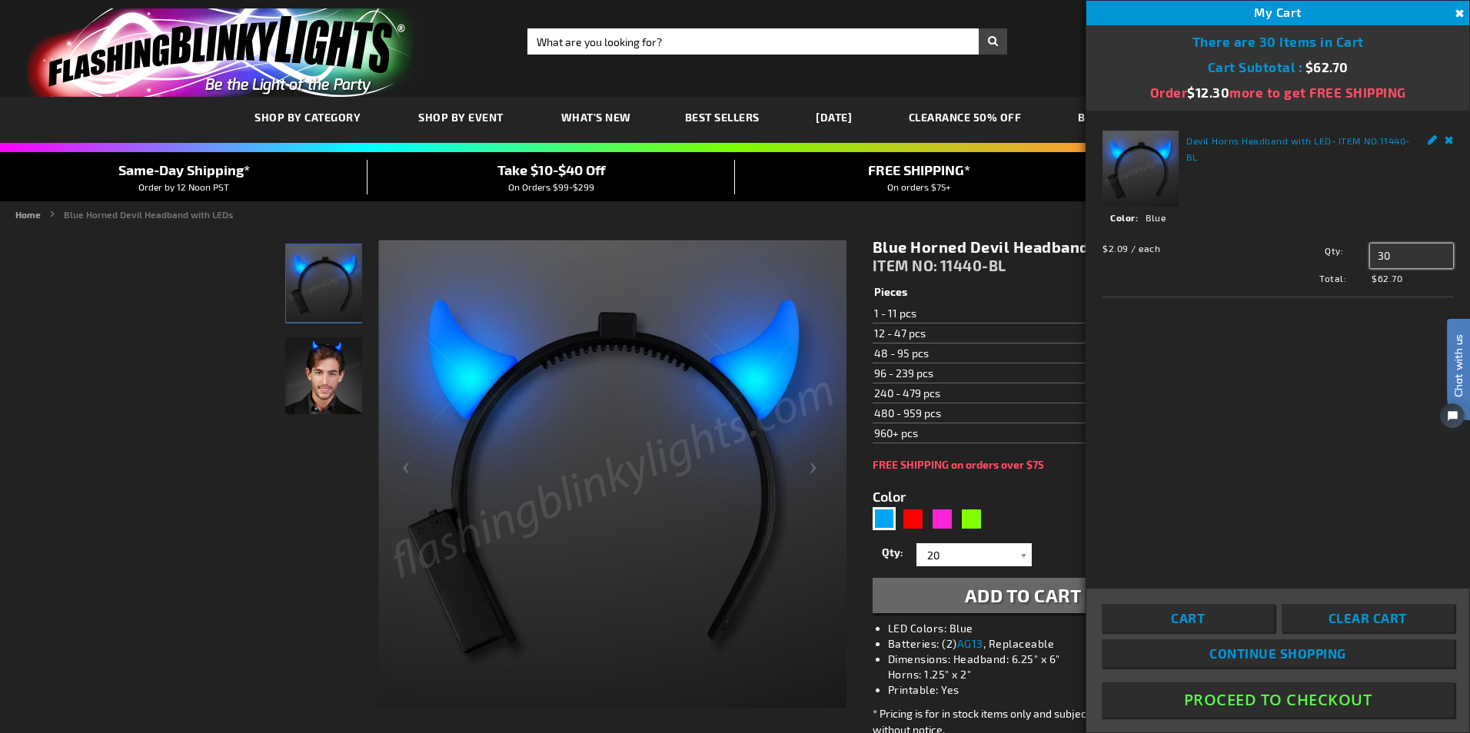
click at [1356, 261] on div "Qty 30 Update" at bounding box center [1356, 256] width 193 height 25
type input "40"
click at [1401, 287] on span "Update" at bounding box center [1404, 285] width 36 height 11
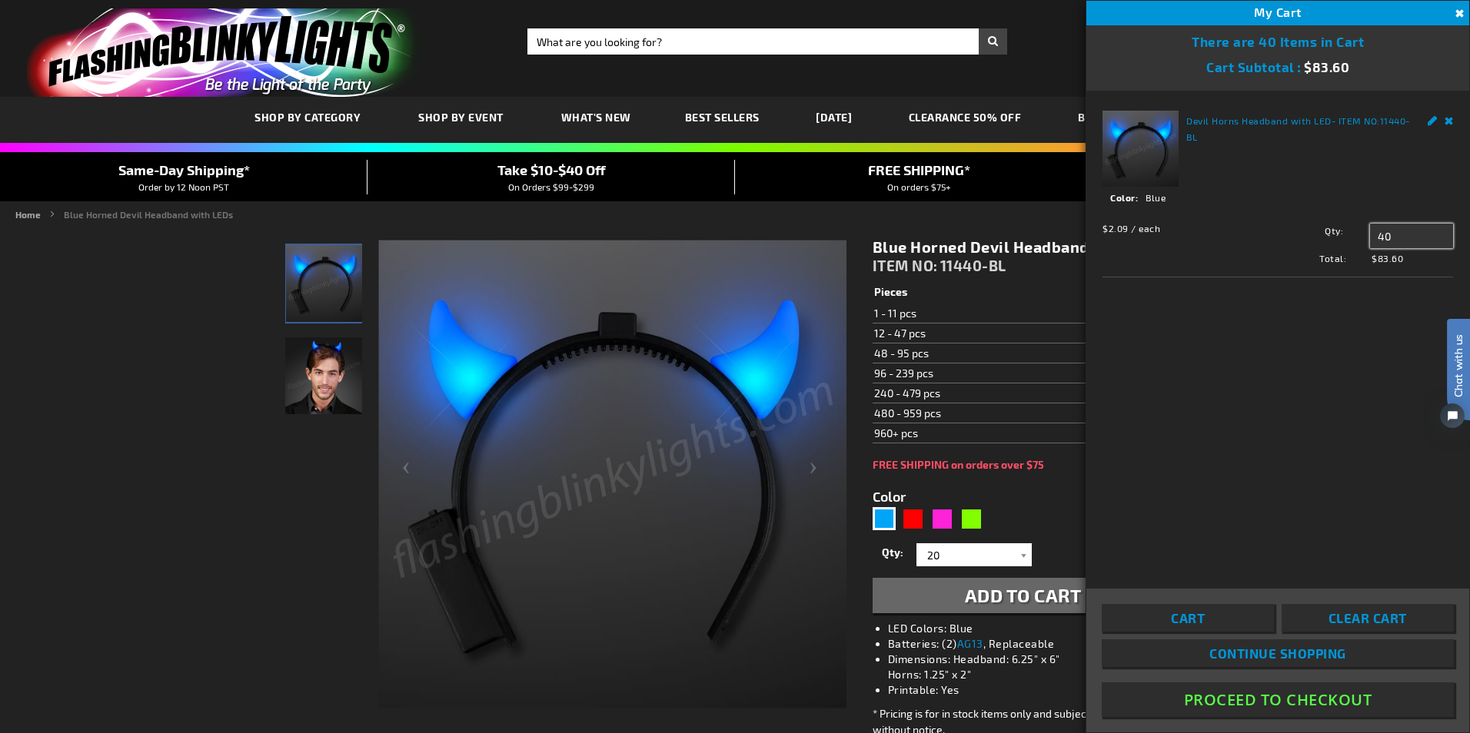
drag, startPoint x: 1394, startPoint y: 237, endPoint x: 1354, endPoint y: 235, distance: 40.0
click at [1354, 235] on div "Qty 40 Update" at bounding box center [1356, 236] width 193 height 25
type input "35"
click at [1410, 266] on span "Update" at bounding box center [1404, 265] width 36 height 11
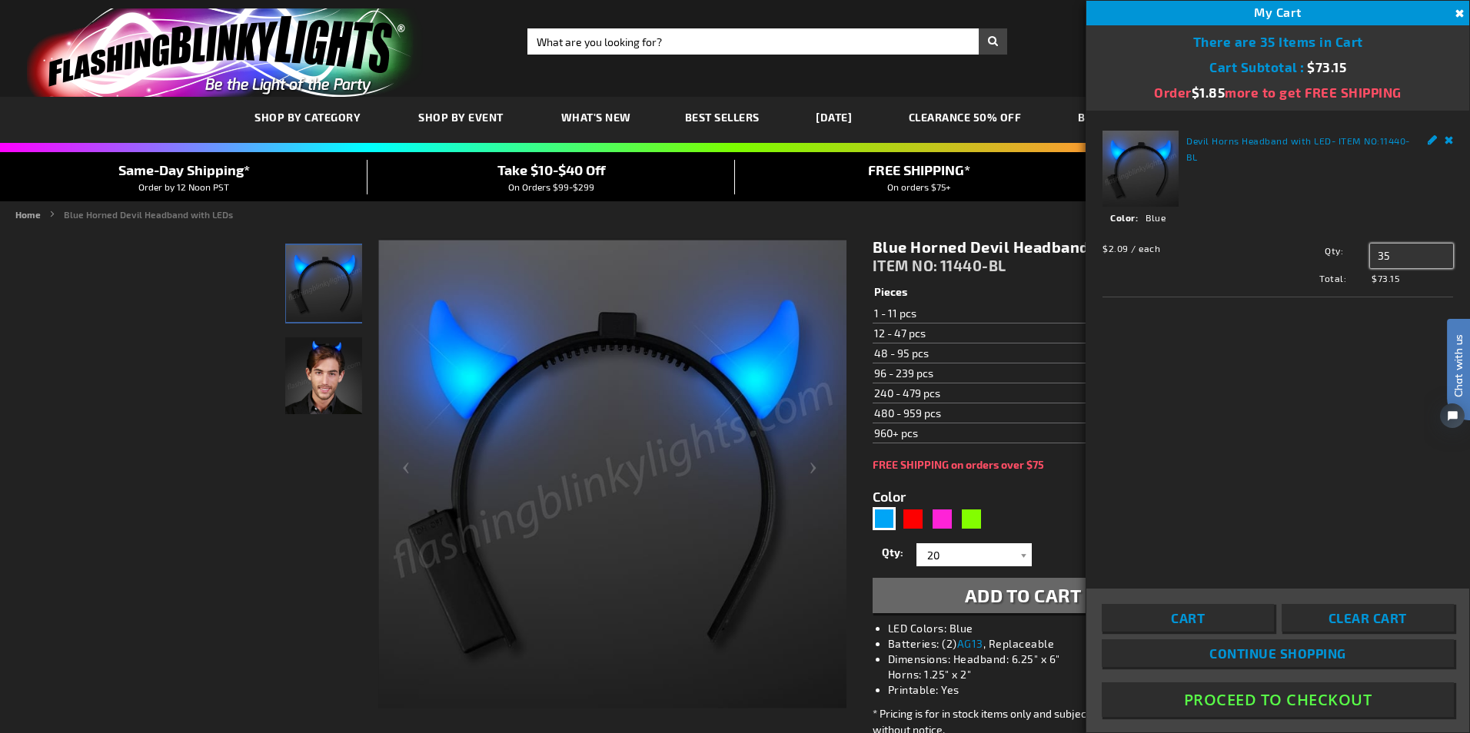
drag, startPoint x: 1398, startPoint y: 251, endPoint x: 1348, endPoint y: 254, distance: 50.1
click at [1348, 254] on div "Qty 35 Update" at bounding box center [1356, 256] width 193 height 25
type input "40"
click at [1389, 284] on span "Update" at bounding box center [1404, 285] width 36 height 11
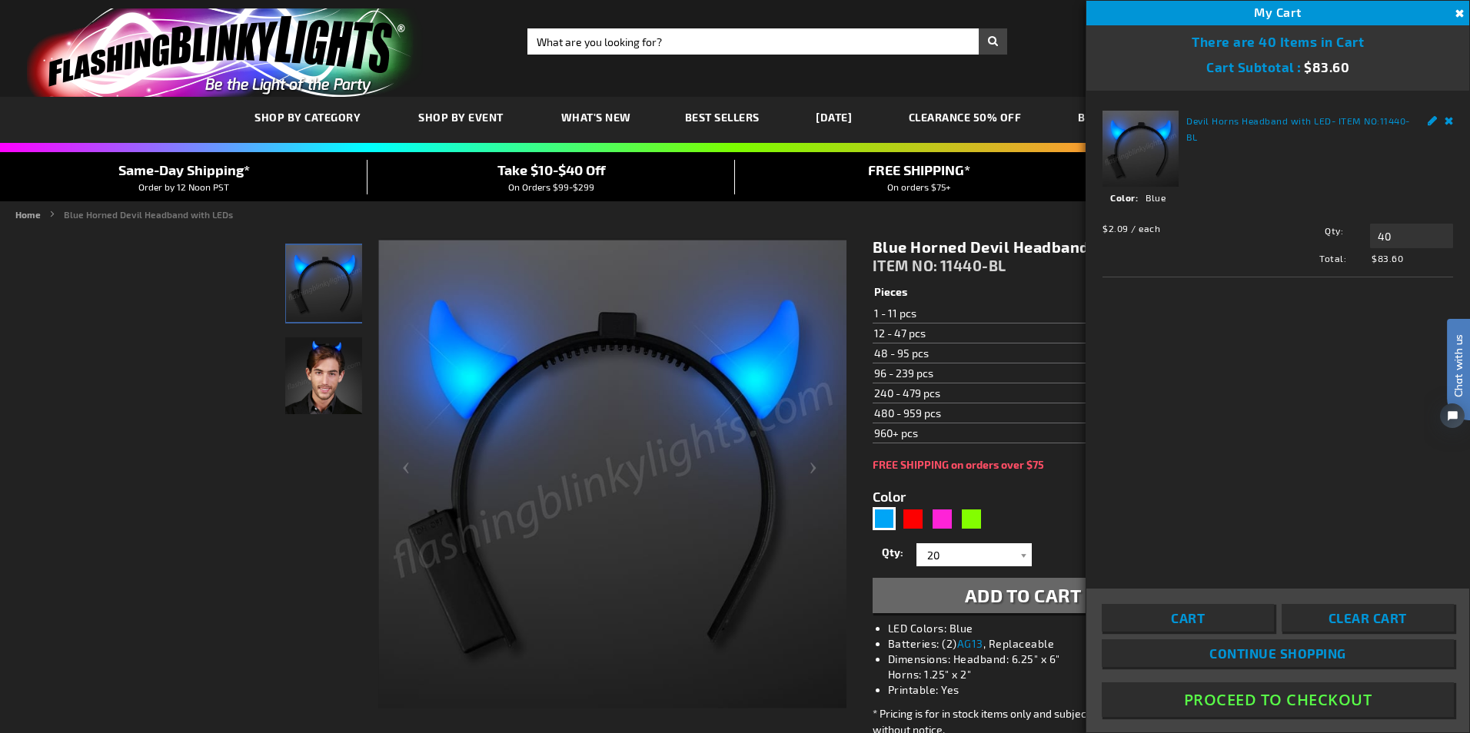
click at [1457, 15] on button "Close" at bounding box center [1457, 13] width 17 height 17
